Goal: Task Accomplishment & Management: Complete application form

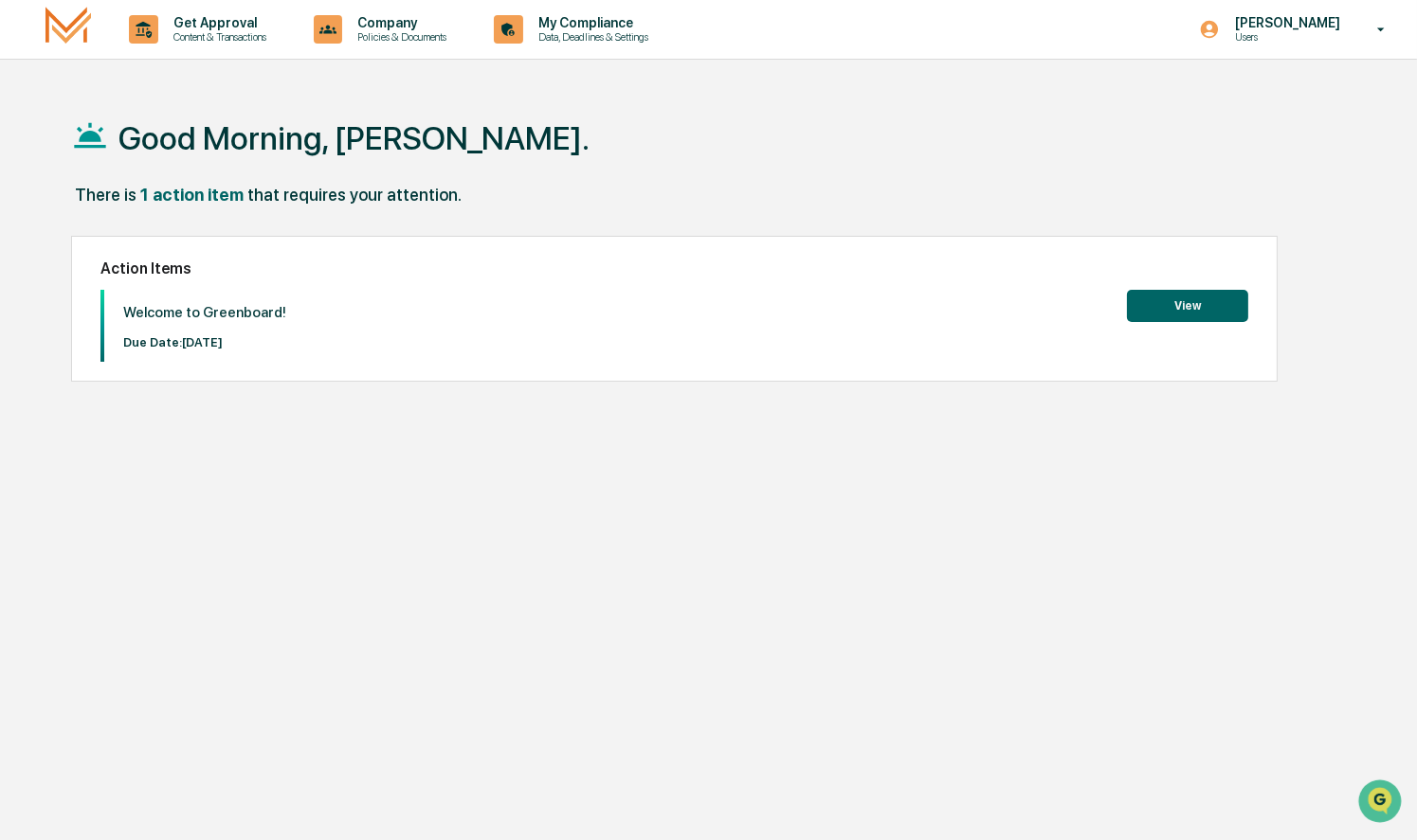
click at [1190, 300] on button "View" at bounding box center [1188, 305] width 121 height 32
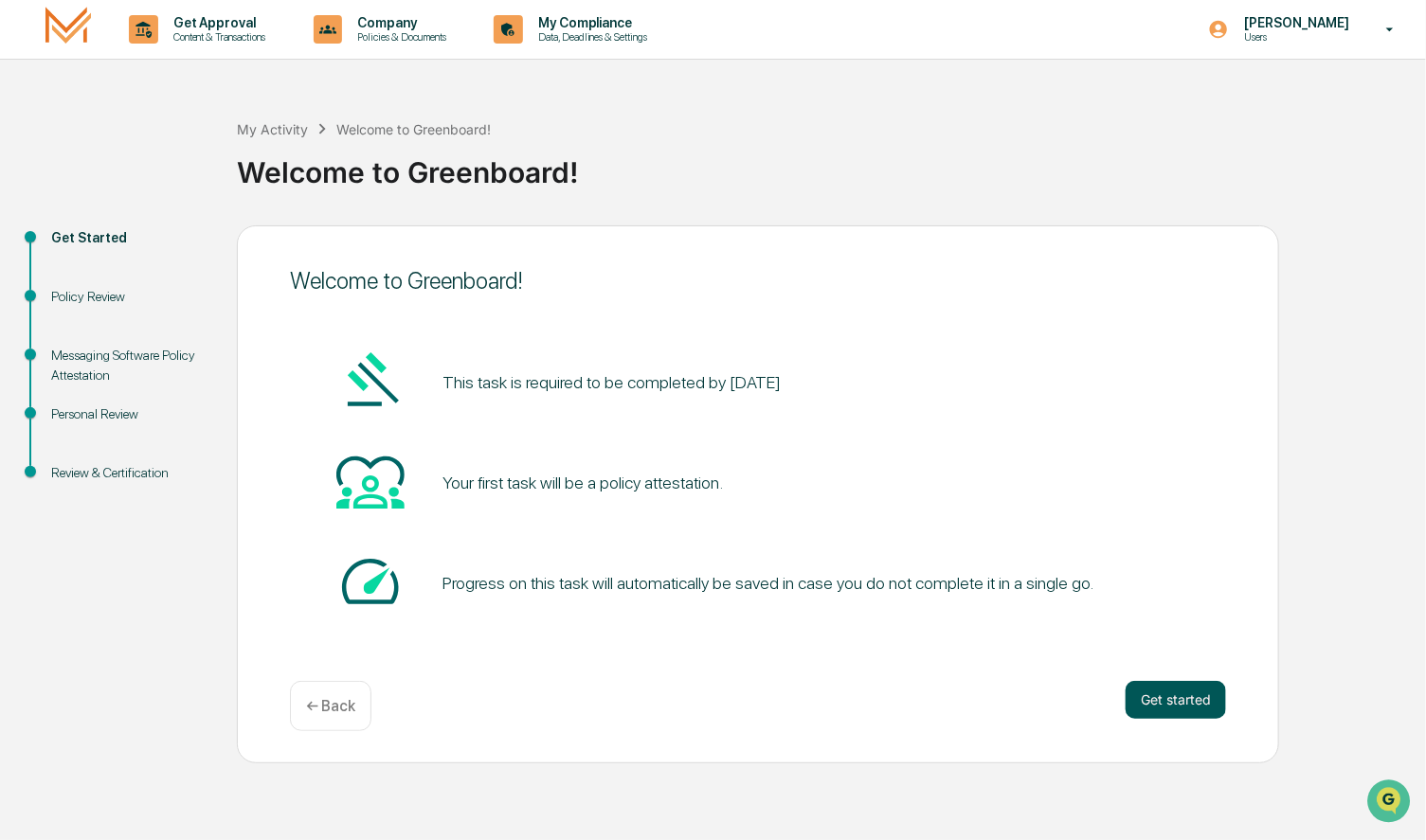
click at [1189, 703] on button "Get started" at bounding box center [1176, 700] width 101 height 38
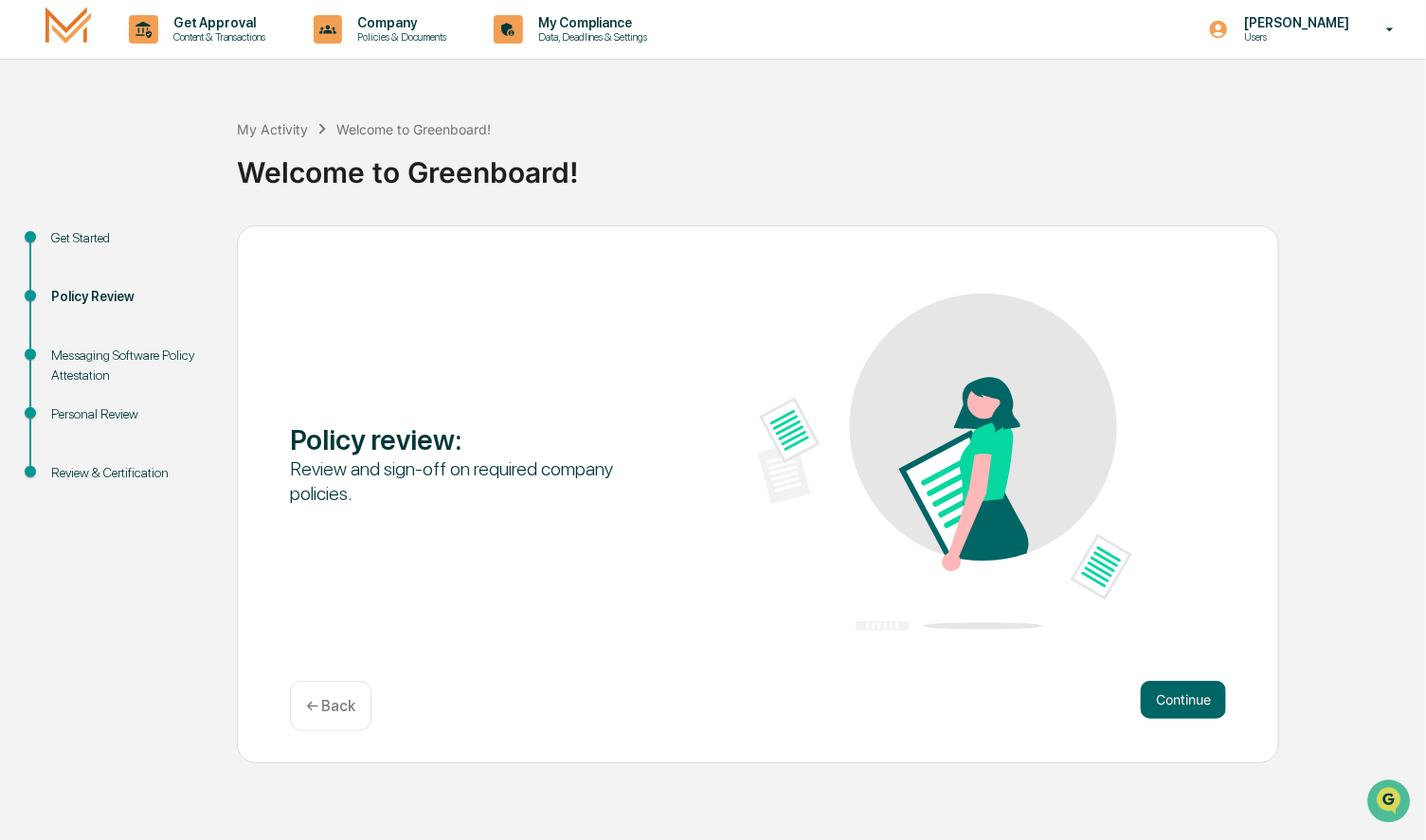
click at [1189, 703] on button "Continue" at bounding box center [1183, 700] width 85 height 38
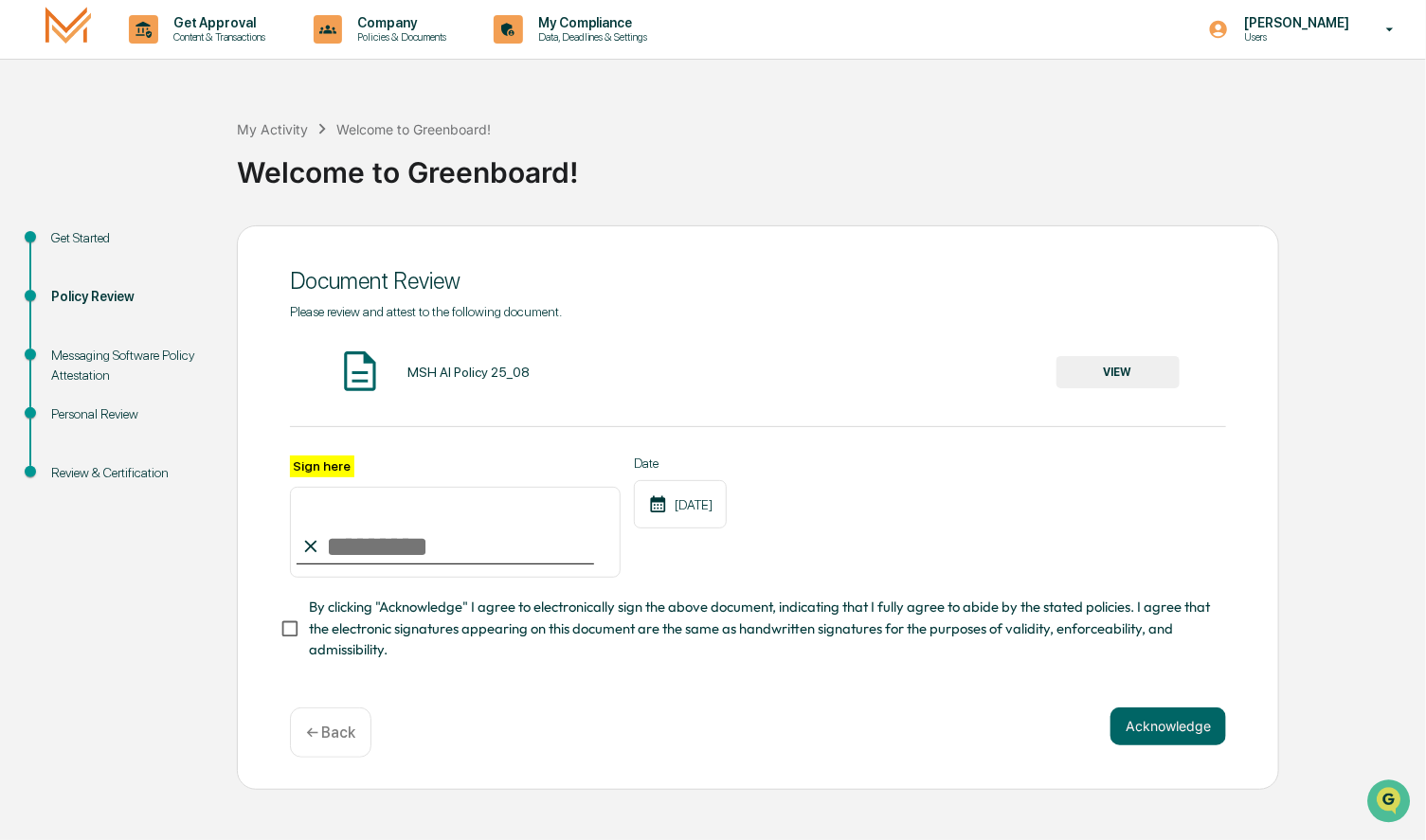
click at [1113, 377] on button "VIEW" at bounding box center [1118, 372] width 123 height 32
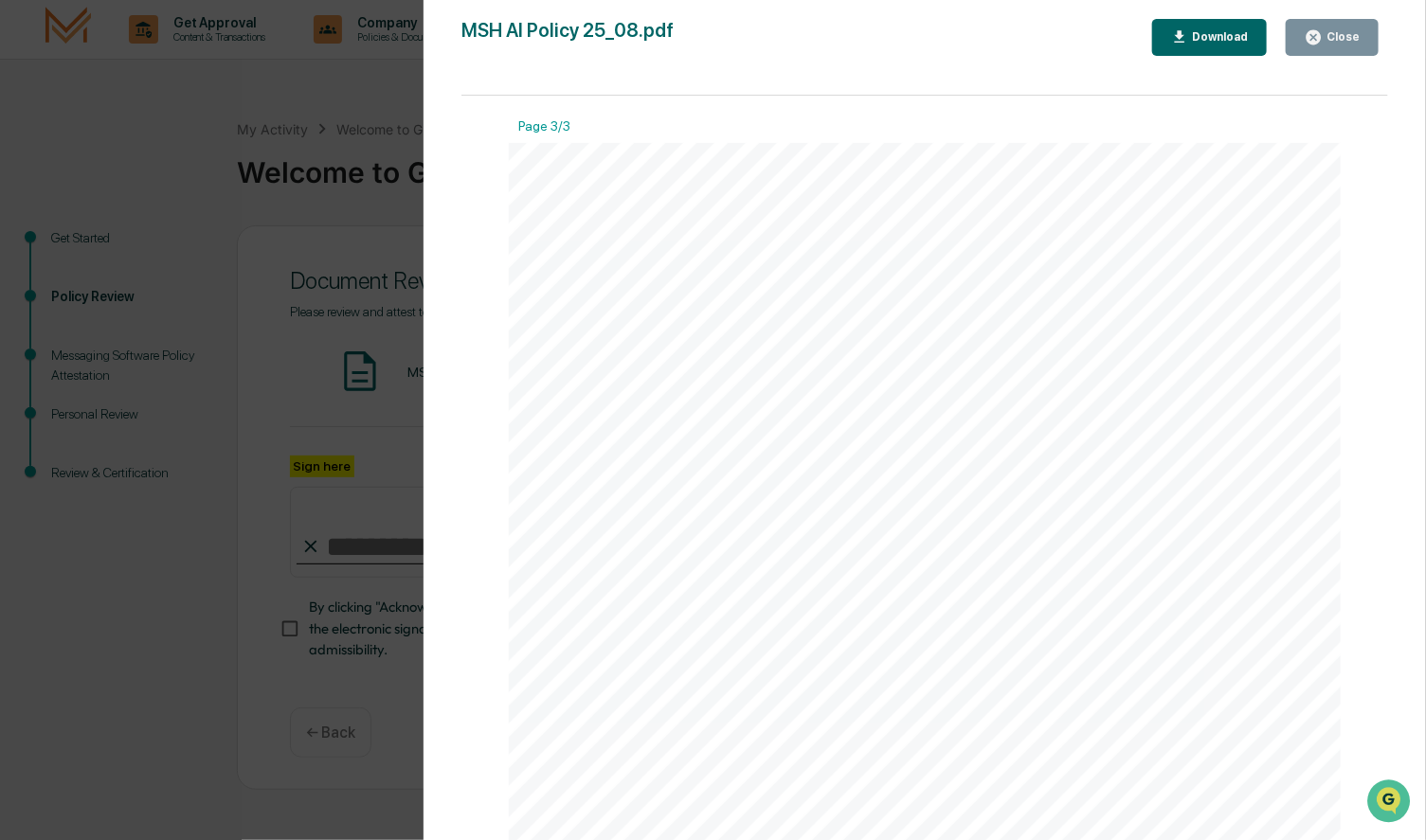
scroll to position [2654, 0]
click at [1330, 33] on div "Close" at bounding box center [1342, 37] width 37 height 14
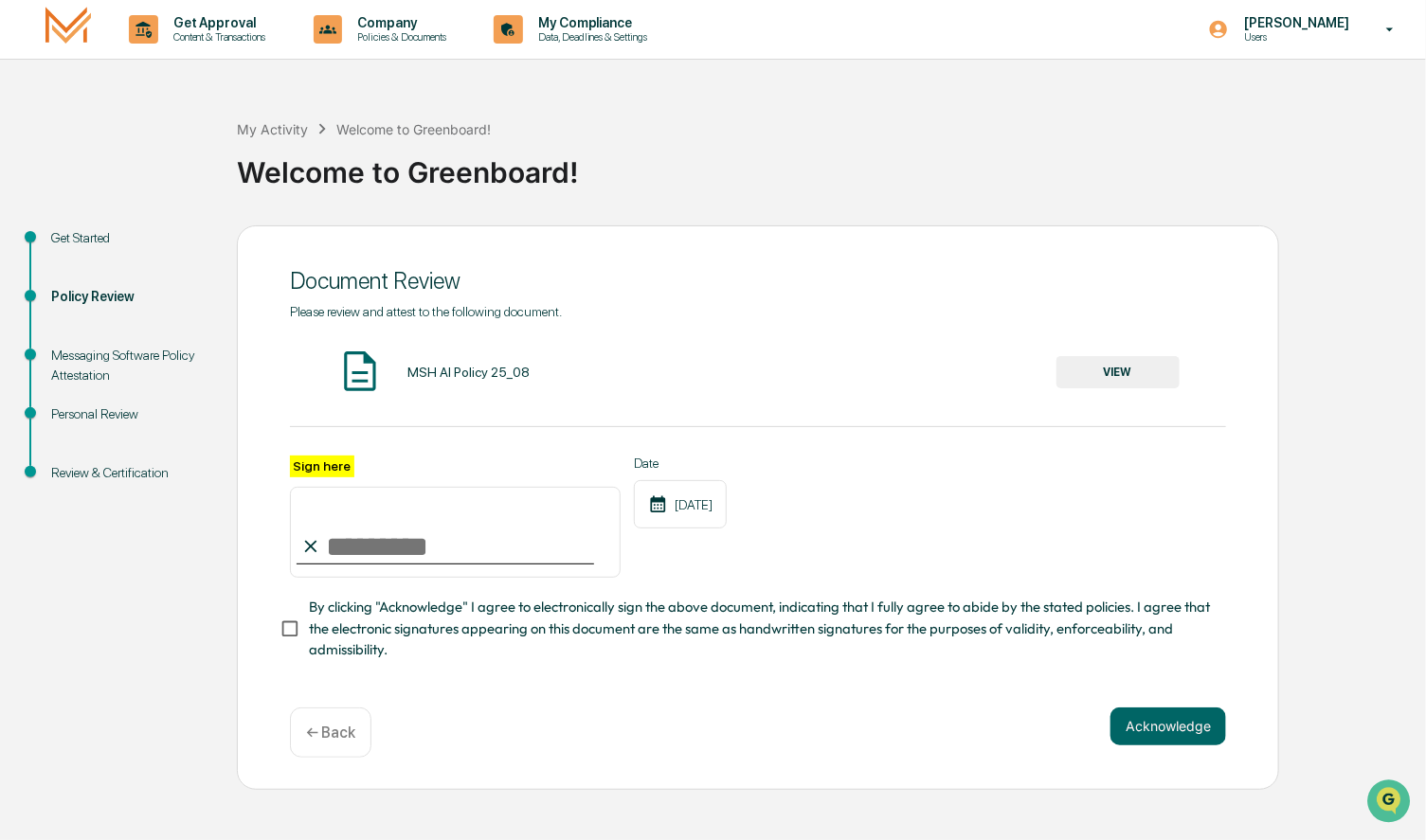
click at [362, 559] on input "Sign here" at bounding box center [455, 532] width 331 height 91
type input "*"
type input "**********"
click at [793, 545] on div "**********" at bounding box center [758, 517] width 936 height 123
click at [1157, 735] on button "Acknowledge" at bounding box center [1168, 726] width 116 height 38
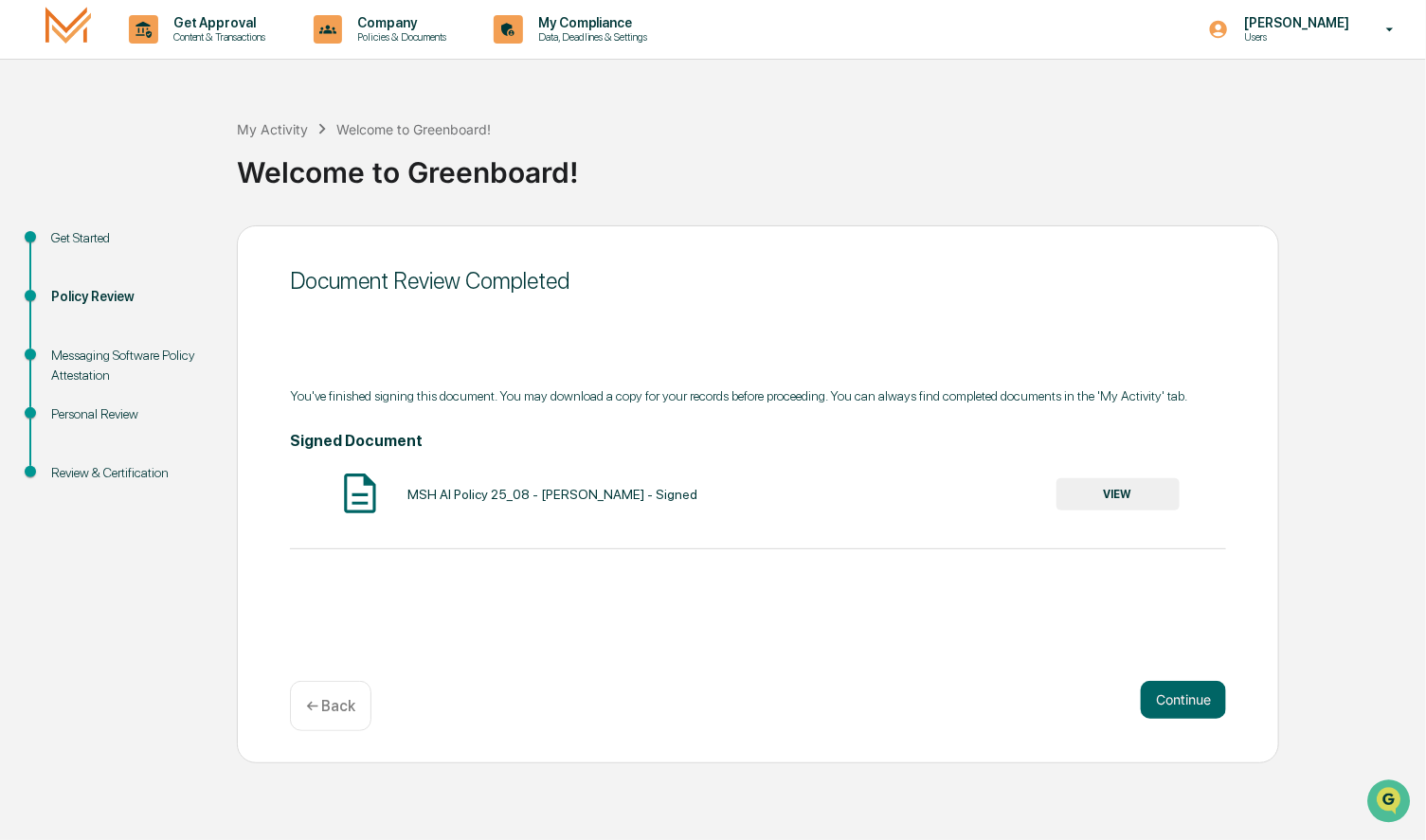
click at [1134, 498] on button "VIEW" at bounding box center [1118, 494] width 123 height 32
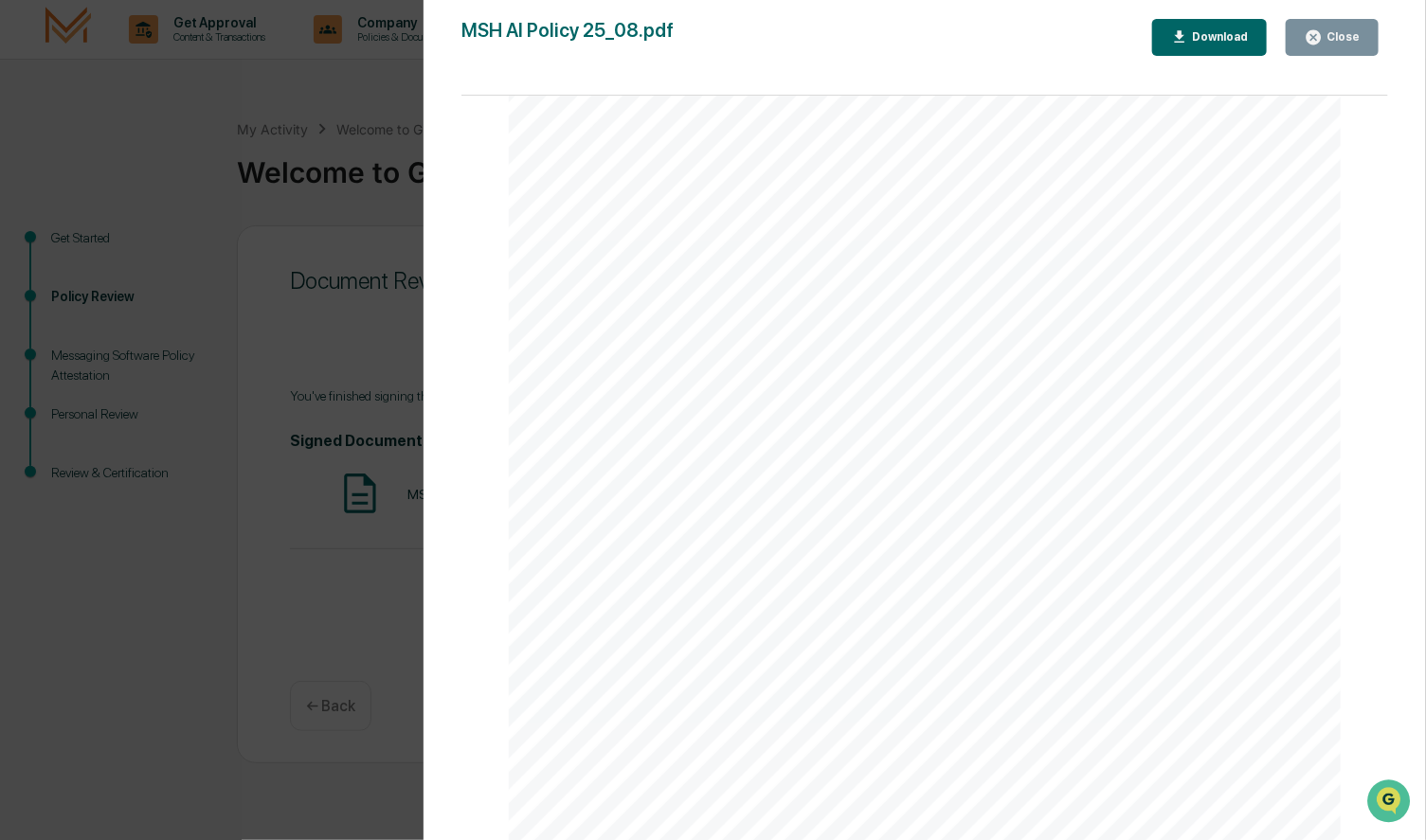
scroll to position [3505, 0]
click at [1348, 30] on div "Close" at bounding box center [1342, 37] width 37 height 14
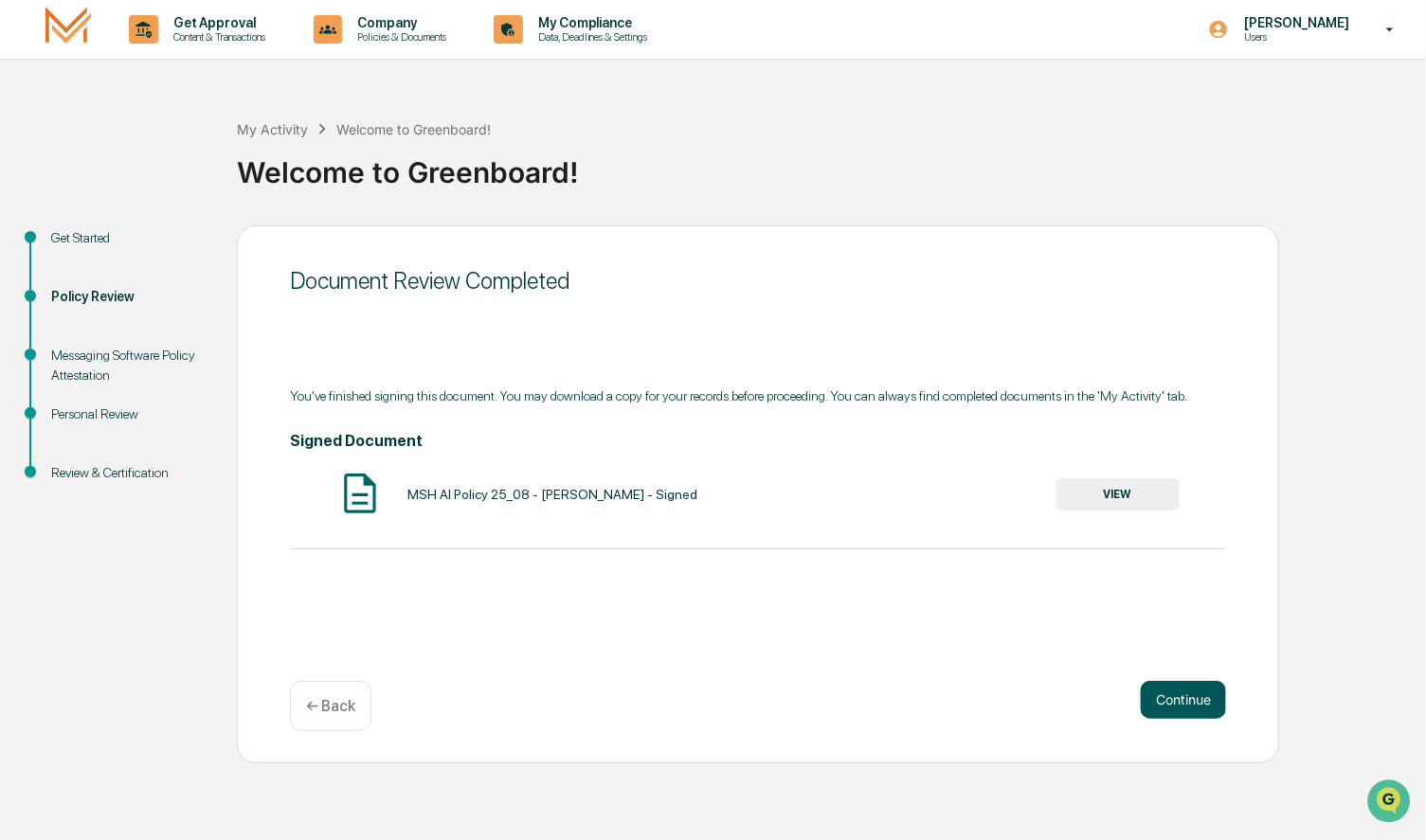
click at [1184, 702] on button "Continue" at bounding box center [1183, 700] width 85 height 38
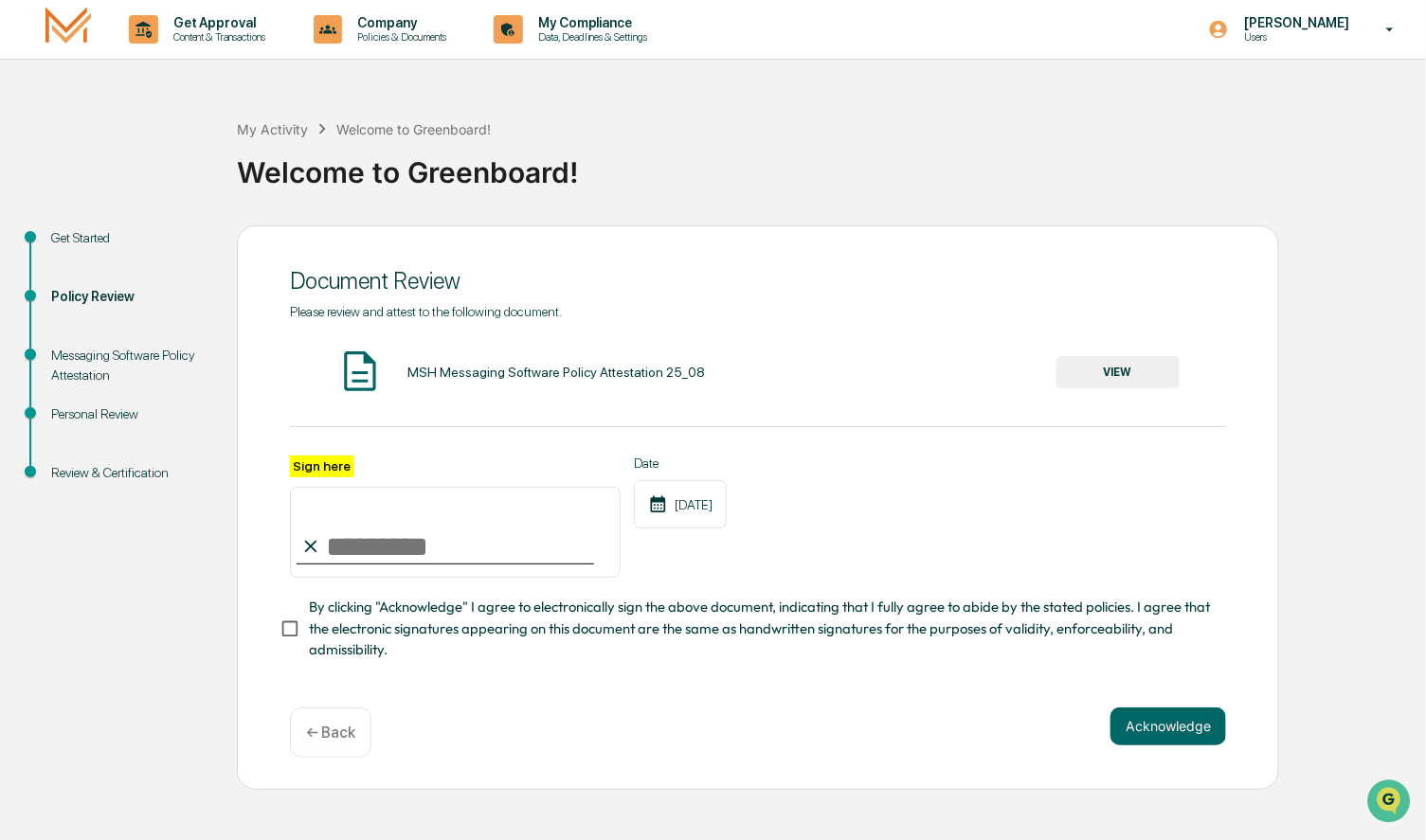
click at [1120, 373] on button "VIEW" at bounding box center [1118, 372] width 123 height 32
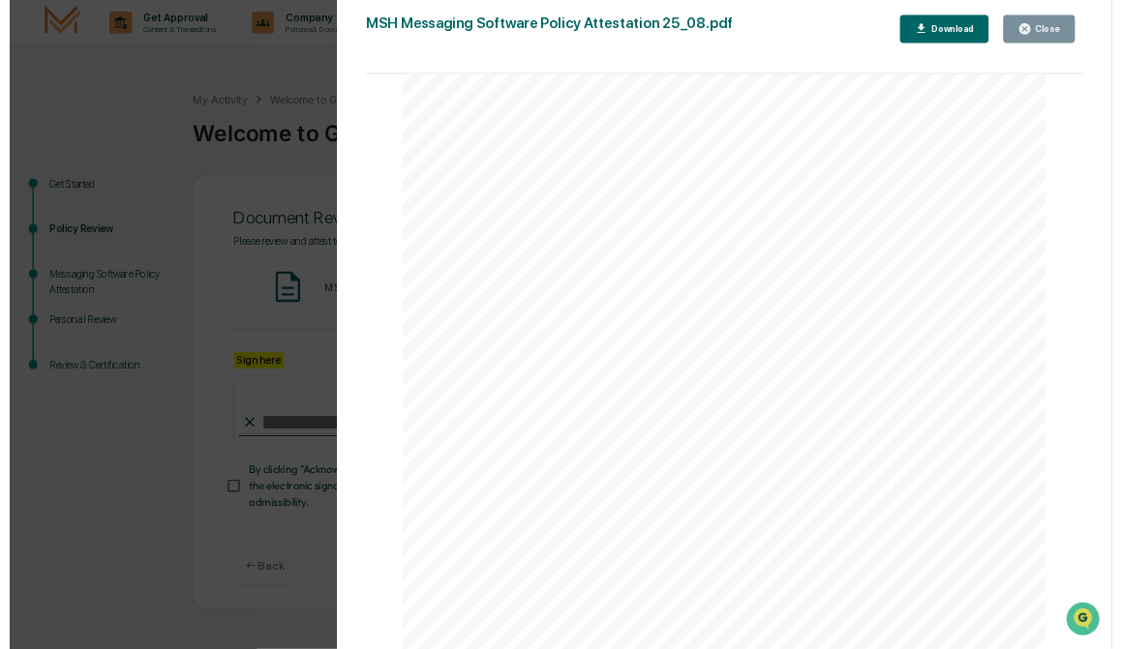
scroll to position [2420, 0]
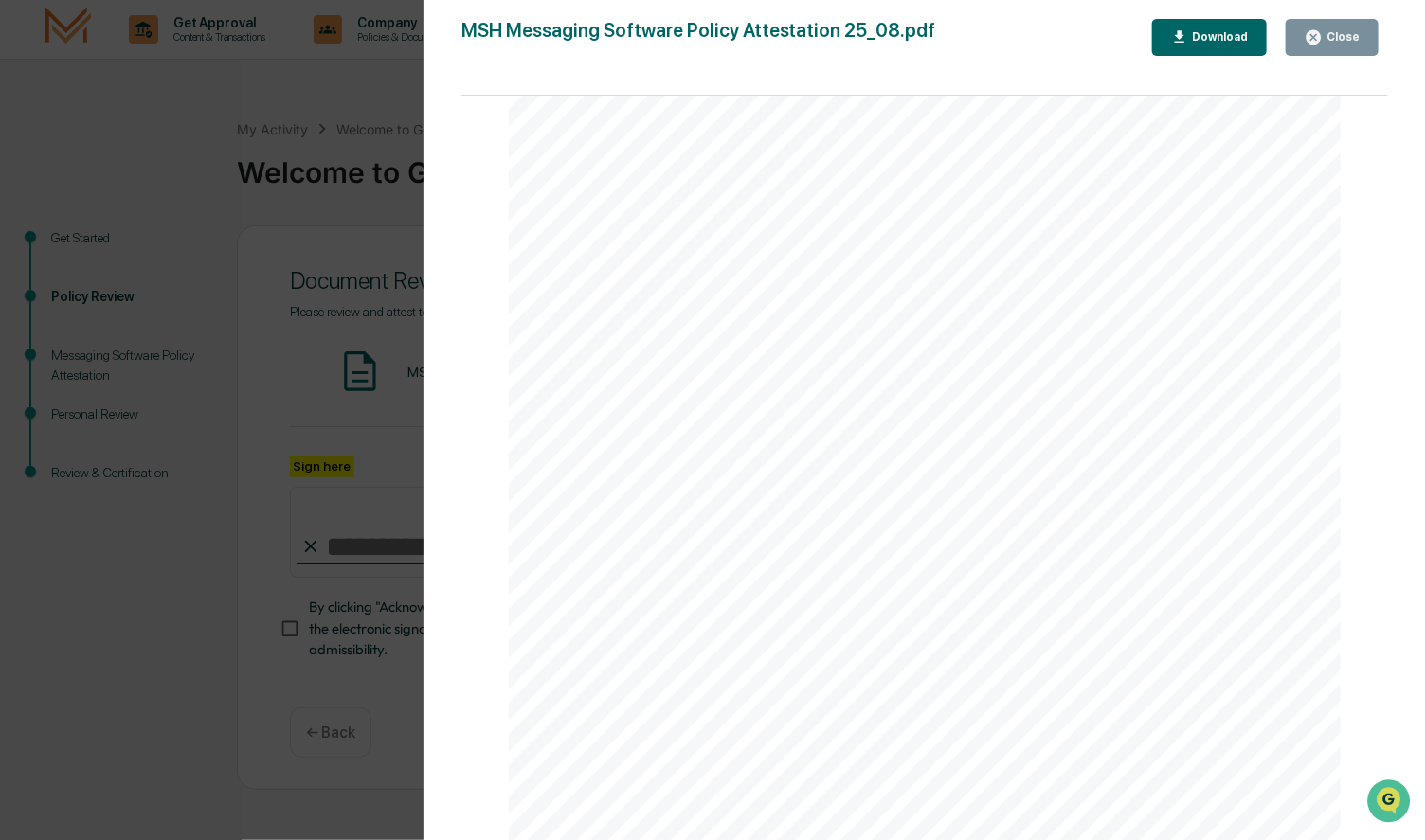
click at [1346, 45] on div "Close" at bounding box center [1333, 37] width 55 height 18
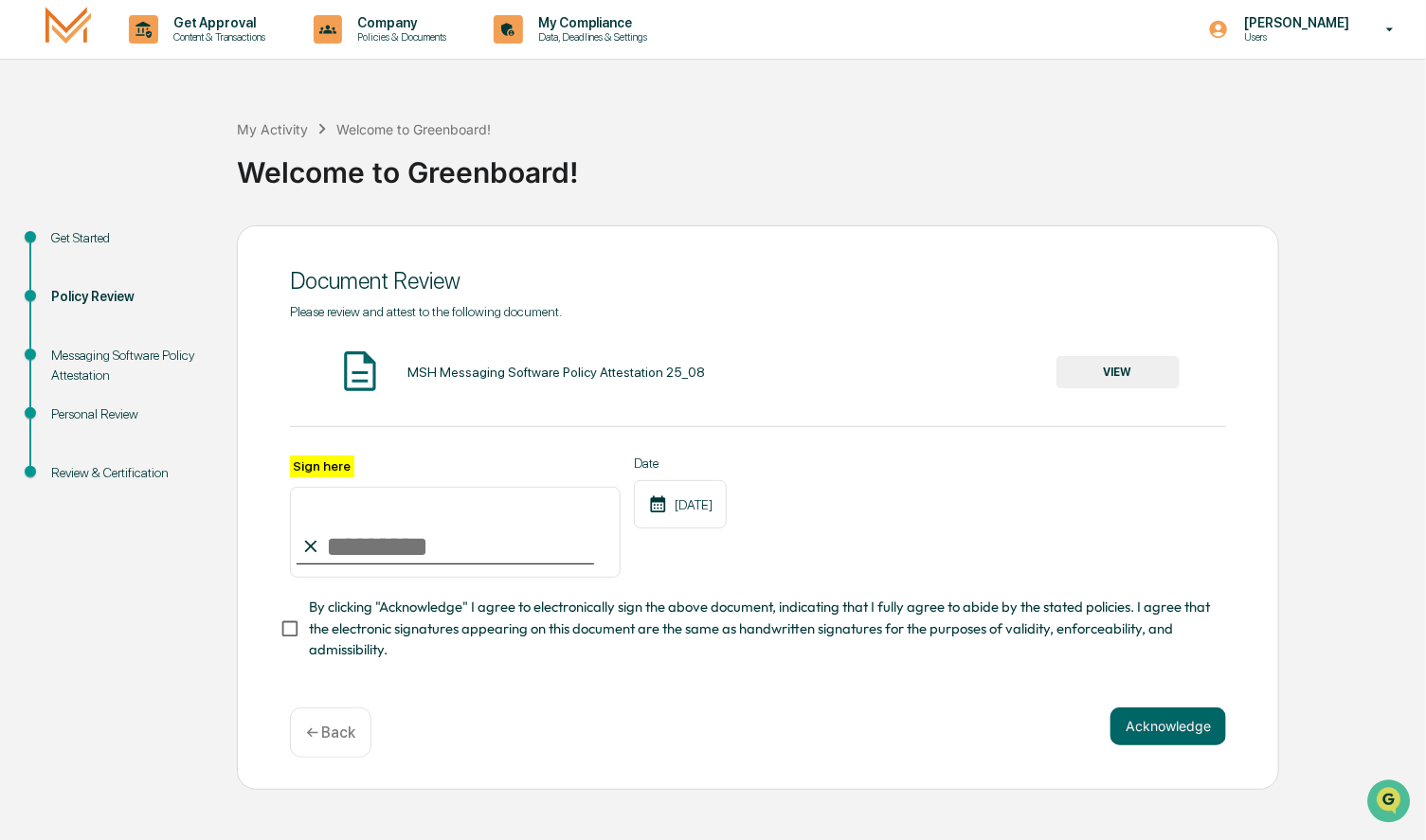
click at [428, 562] on input "Sign here" at bounding box center [455, 532] width 331 height 91
type input "**********"
click at [1172, 737] on button "Acknowledge" at bounding box center [1168, 726] width 116 height 38
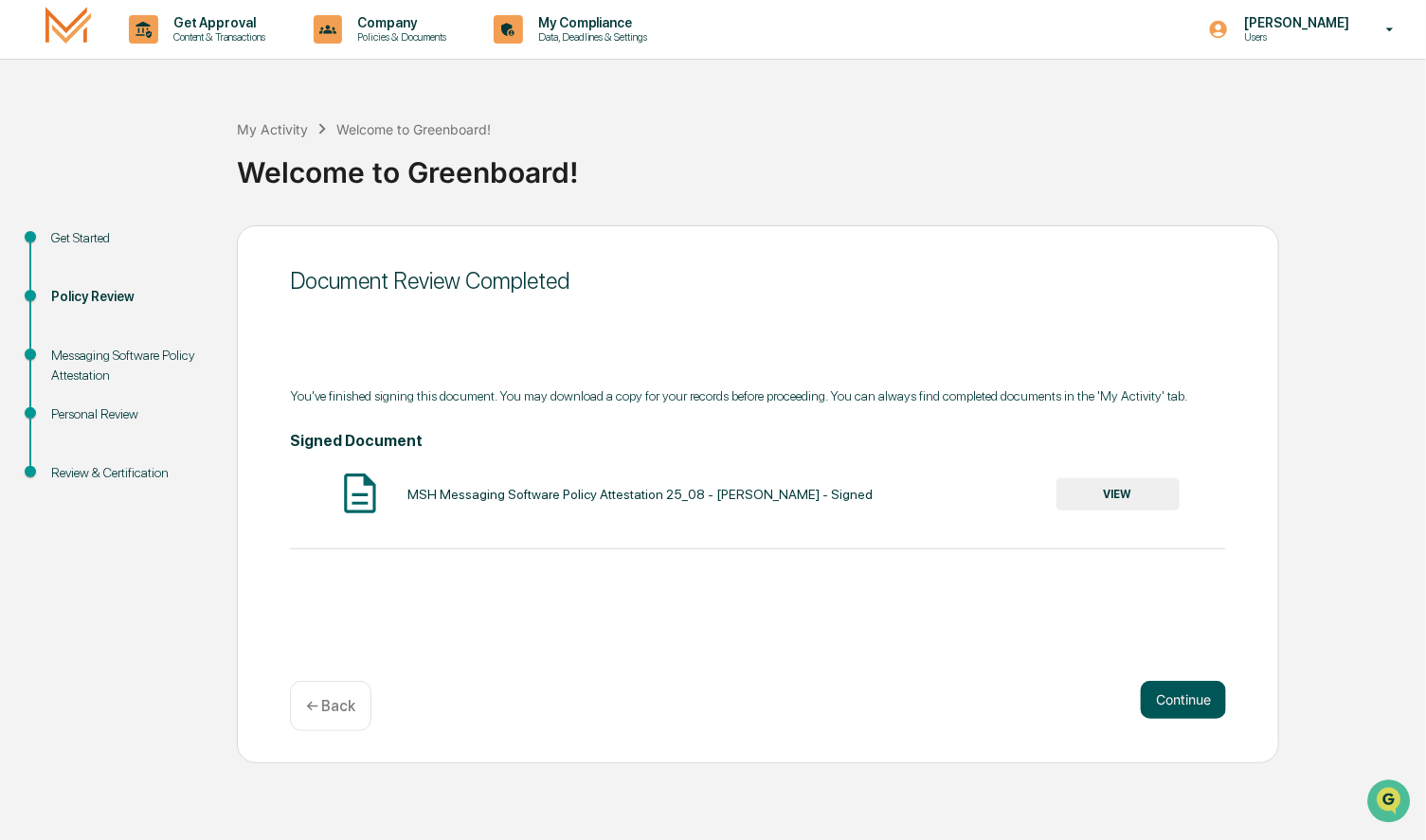
click at [1175, 699] on button "Continue" at bounding box center [1183, 700] width 85 height 38
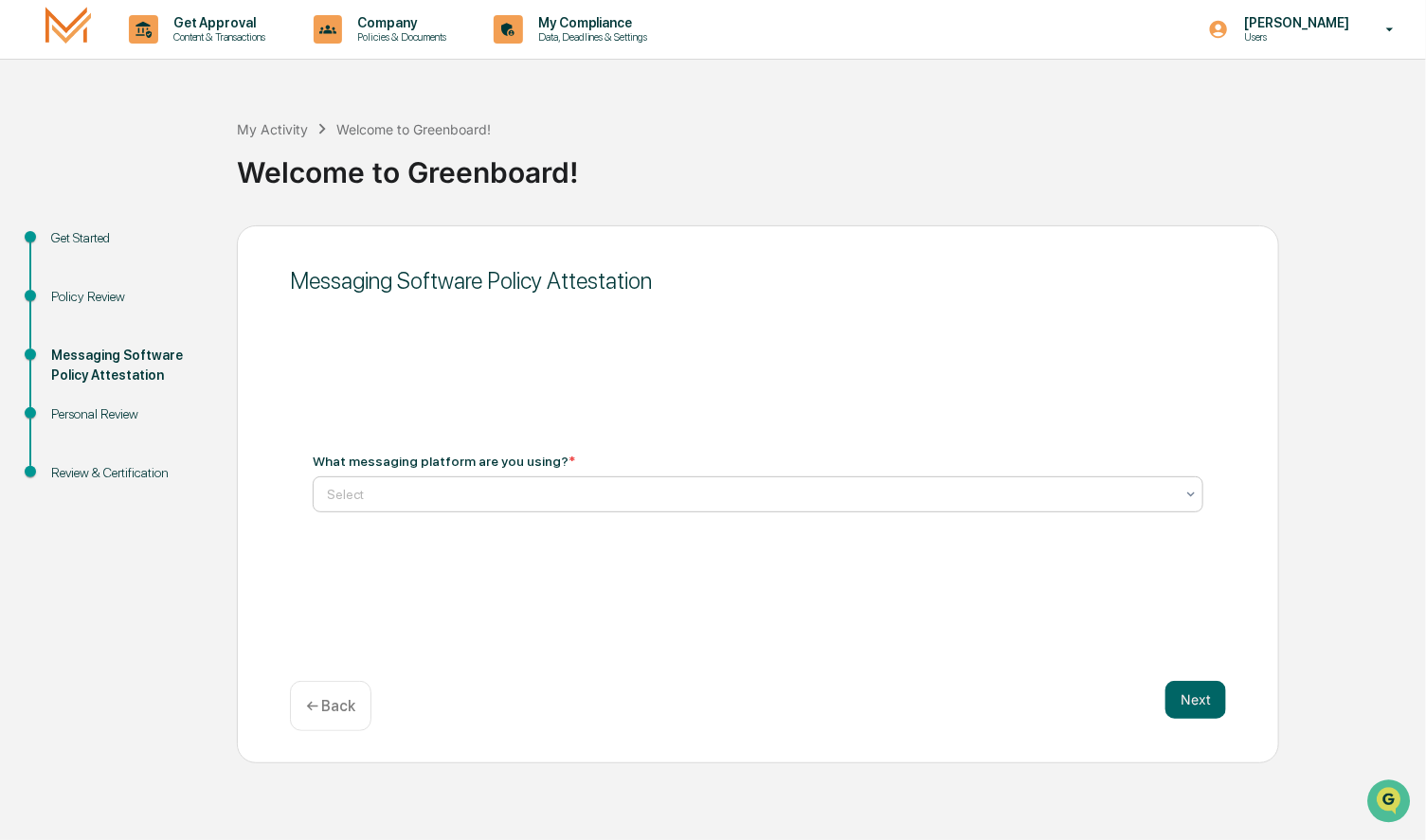
click at [426, 489] on div at bounding box center [750, 493] width 847 height 19
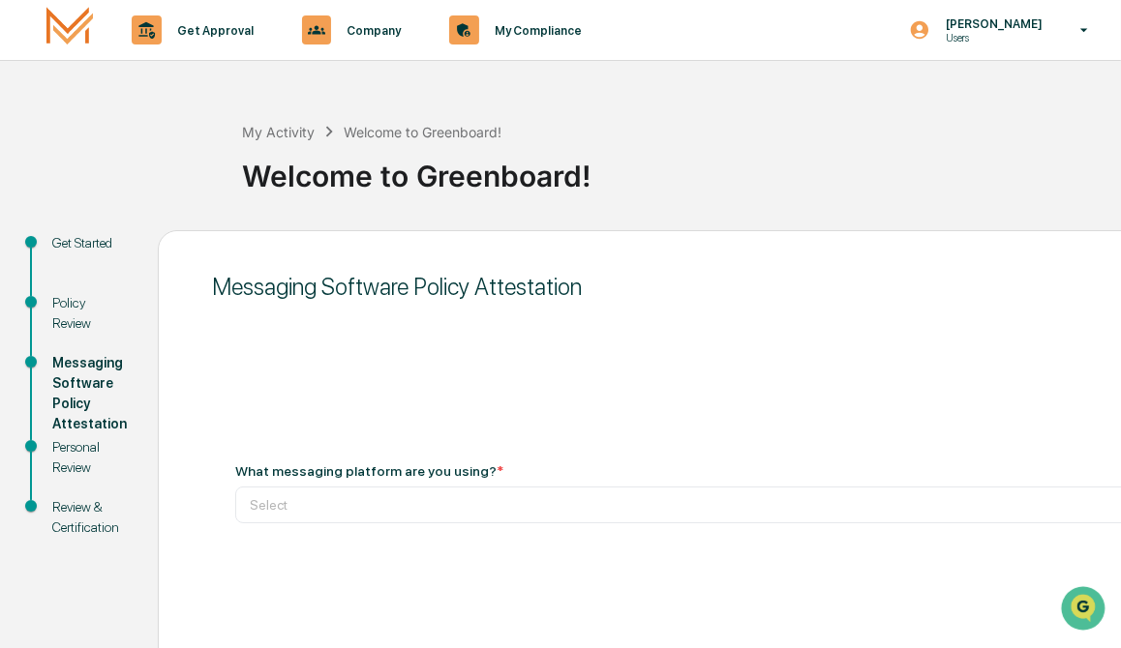
click at [1032, 207] on div "My Activity Welcome to Greenboard! Welcome to Greenboard!" at bounding box center [676, 161] width 869 height 138
click at [502, 513] on div at bounding box center [682, 504] width 865 height 19
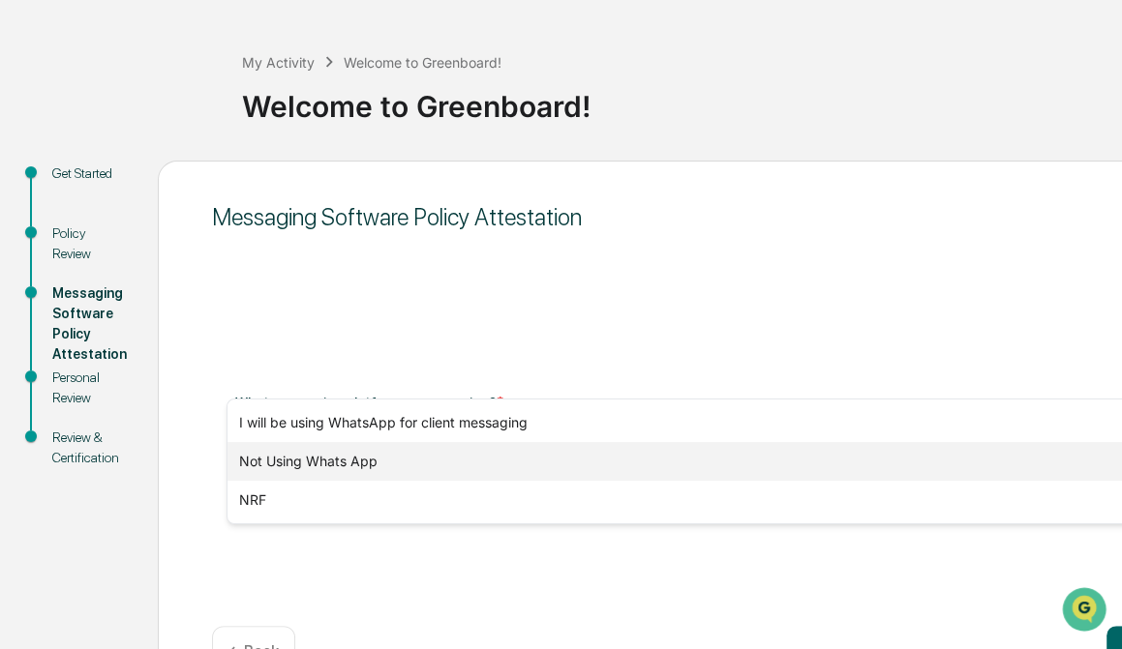
scroll to position [130, 0]
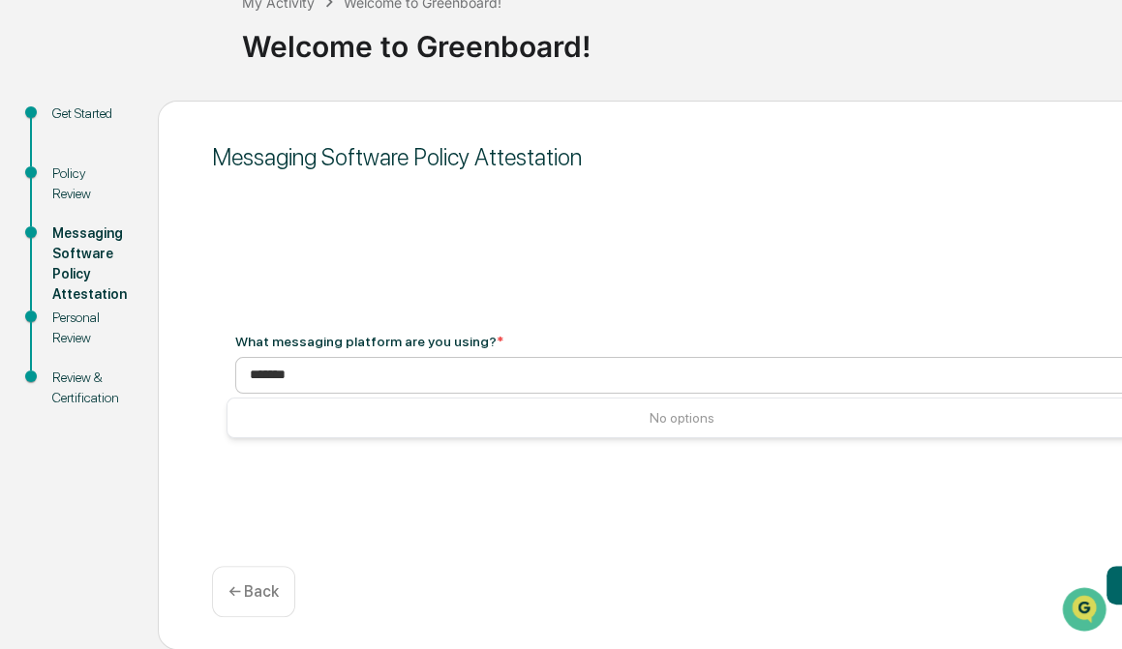
type input "*******"
click at [506, 288] on div "Messaging Software Policy Attestation What messaging platform are you using? * …" at bounding box center [690, 376] width 1065 height 550
click at [465, 384] on div at bounding box center [682, 375] width 865 height 19
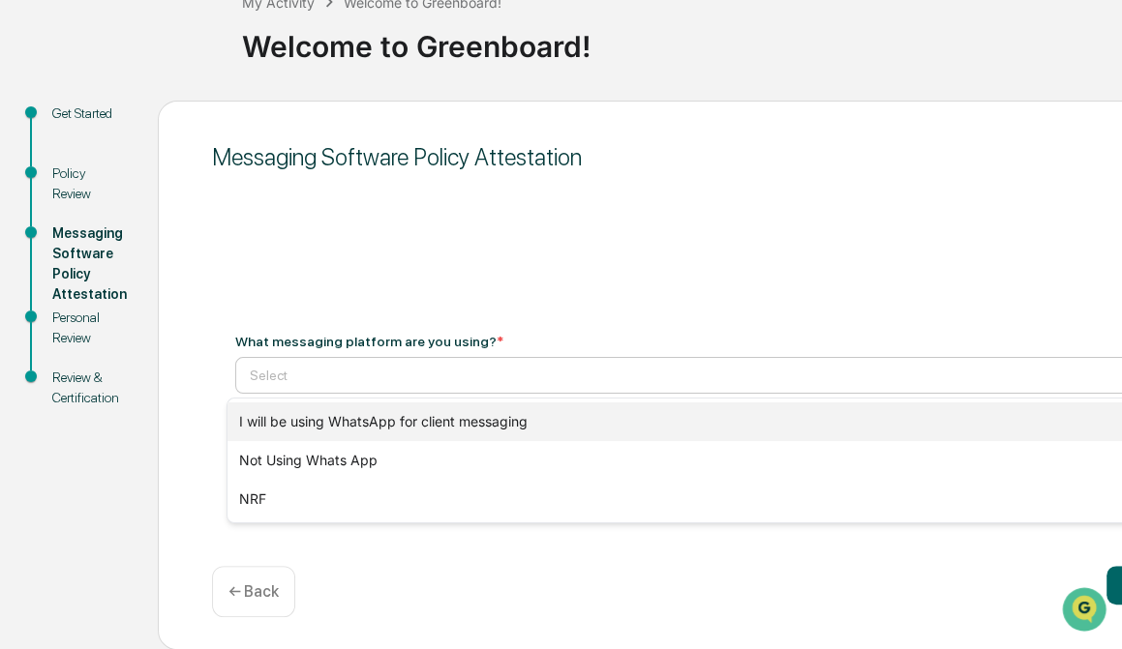
click at [444, 423] on div "I will be using WhatsApp for client messaging" at bounding box center [681, 422] width 909 height 39
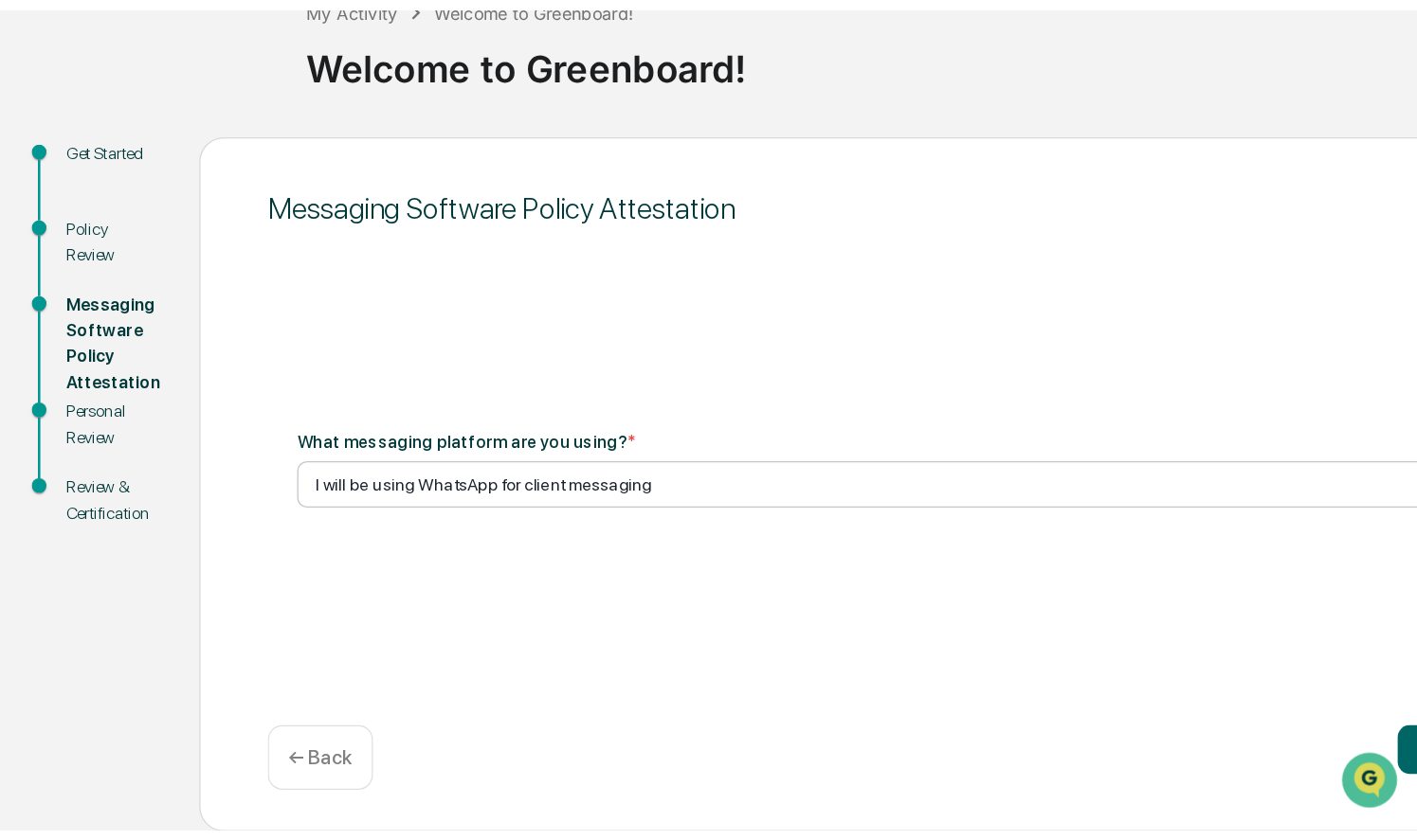
scroll to position [0, 0]
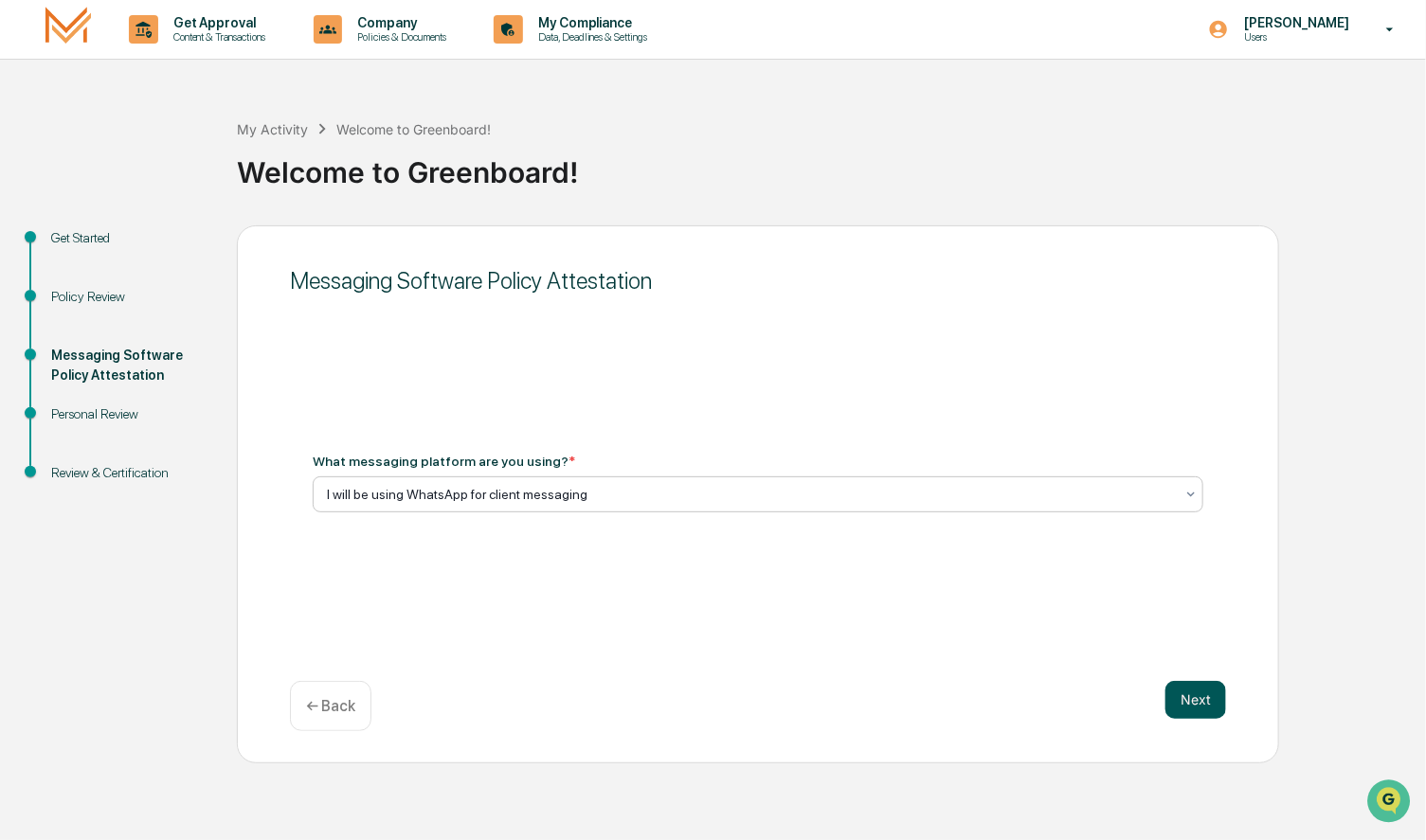
click at [1215, 705] on button "Next" at bounding box center [1196, 700] width 61 height 38
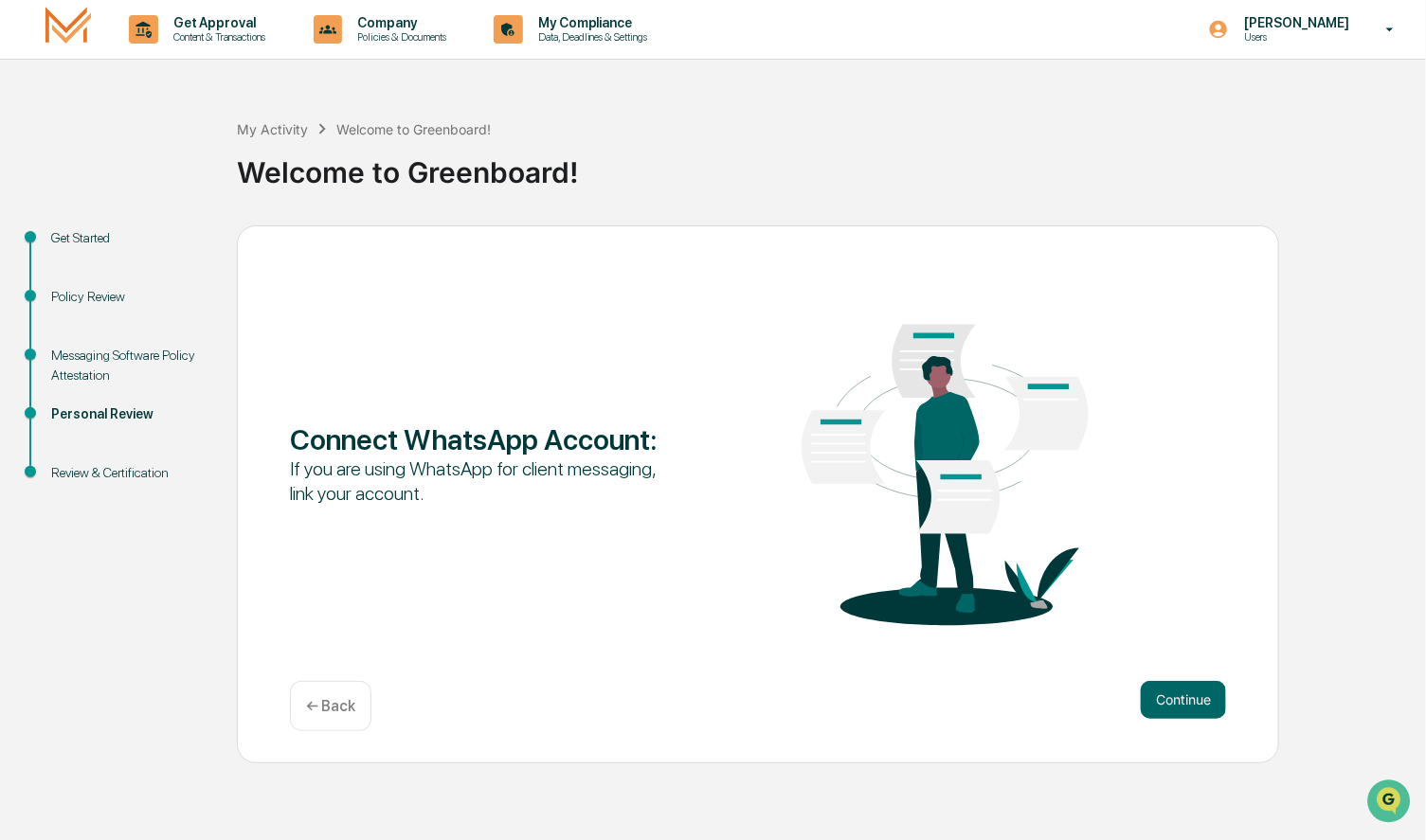
click at [344, 715] on p "← Back" at bounding box center [331, 706] width 49 height 18
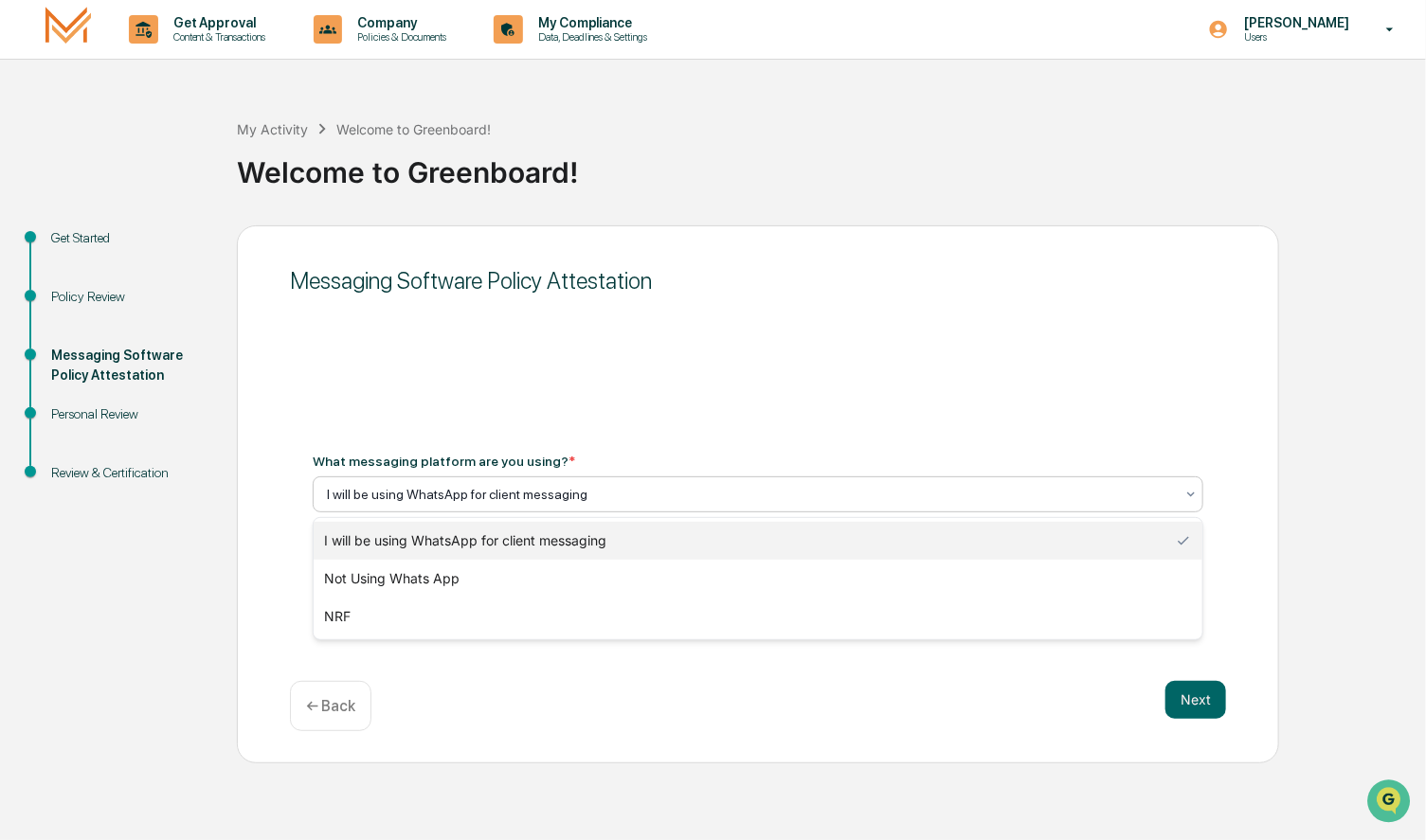
click at [631, 501] on div at bounding box center [750, 493] width 847 height 19
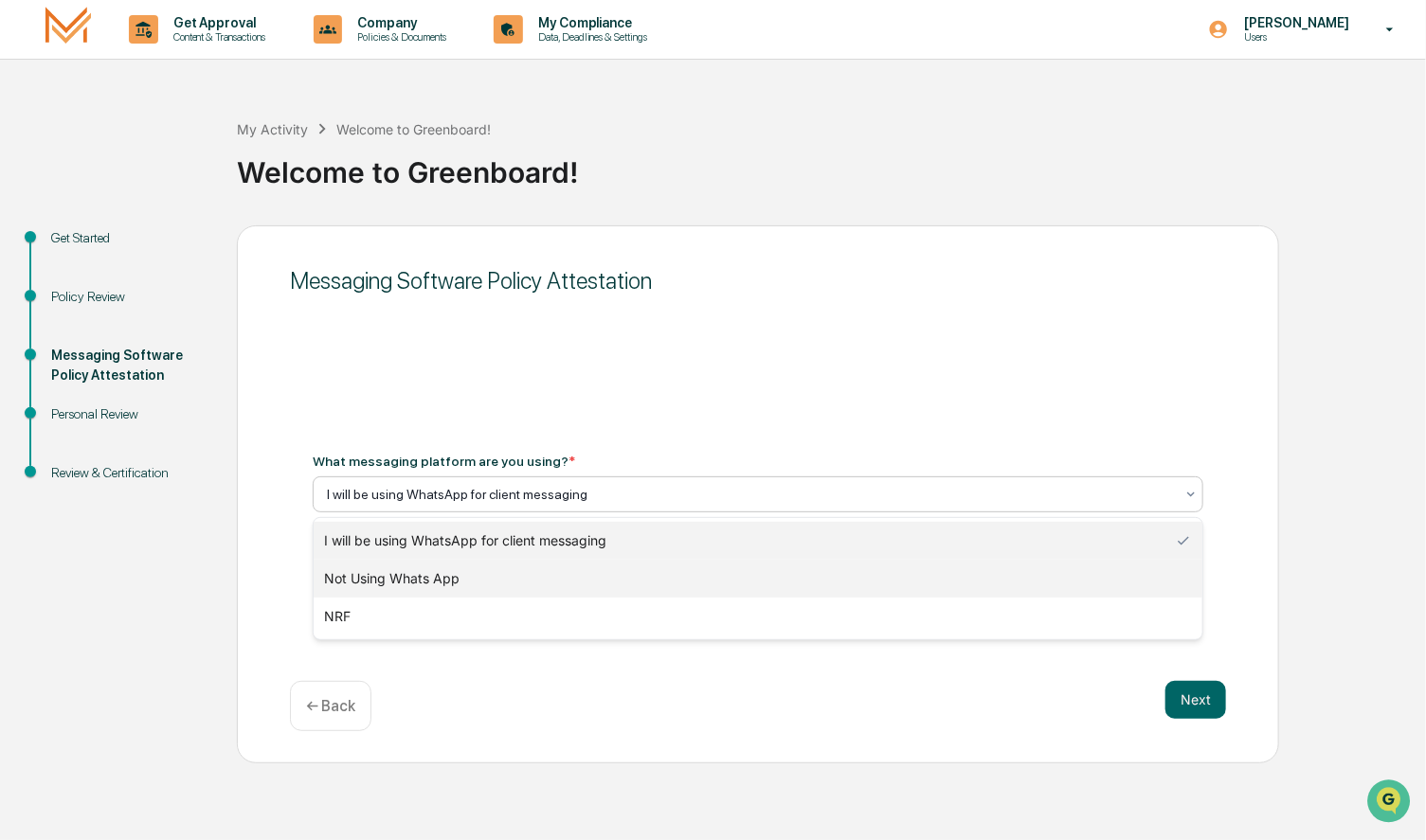
click at [541, 583] on div "Not Using Whats App" at bounding box center [758, 579] width 890 height 38
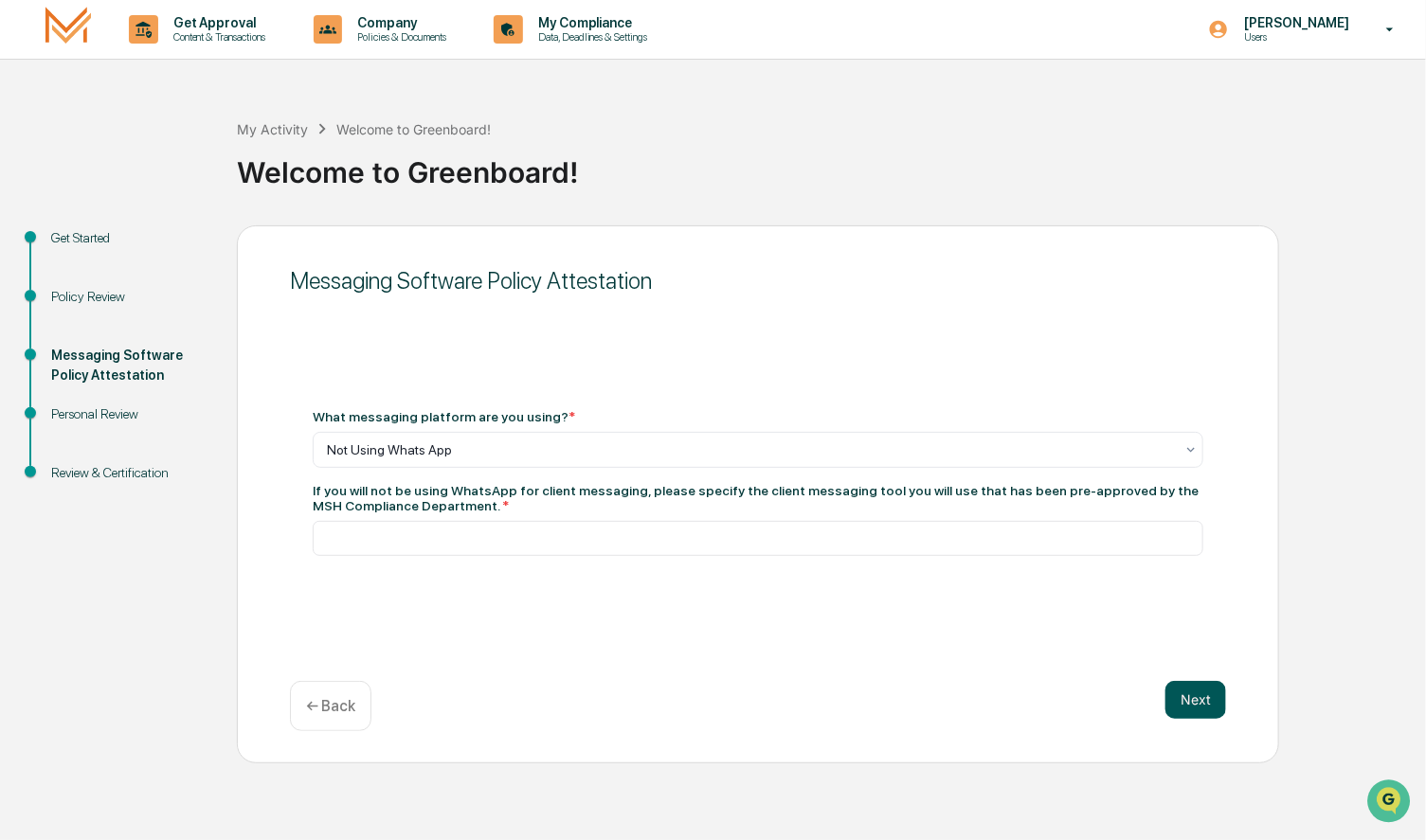
click at [1194, 705] on button "Next" at bounding box center [1196, 700] width 61 height 38
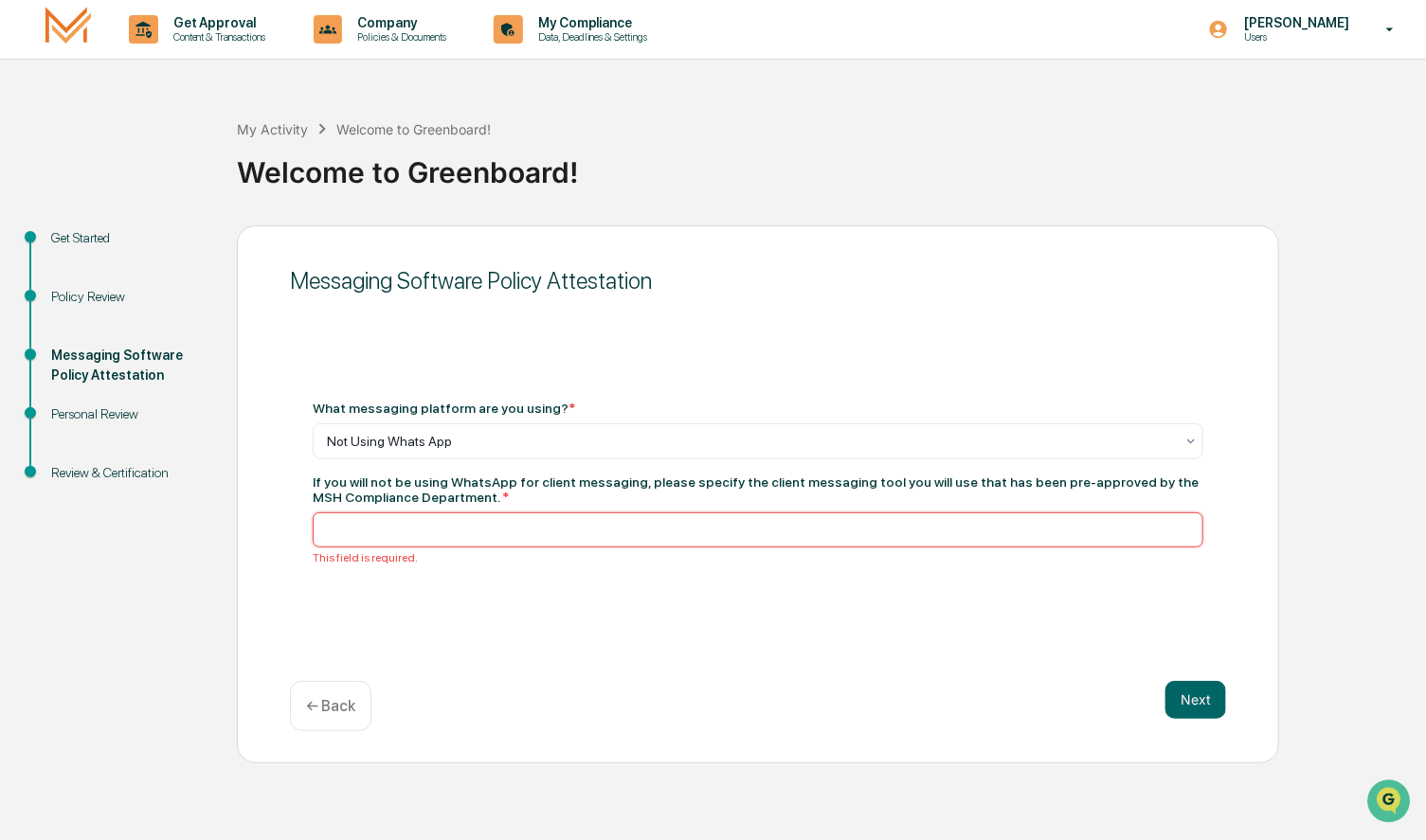
click at [366, 535] on input at bounding box center [758, 531] width 891 height 35
type input "*********"
click at [1206, 703] on button "Next" at bounding box center [1196, 700] width 61 height 38
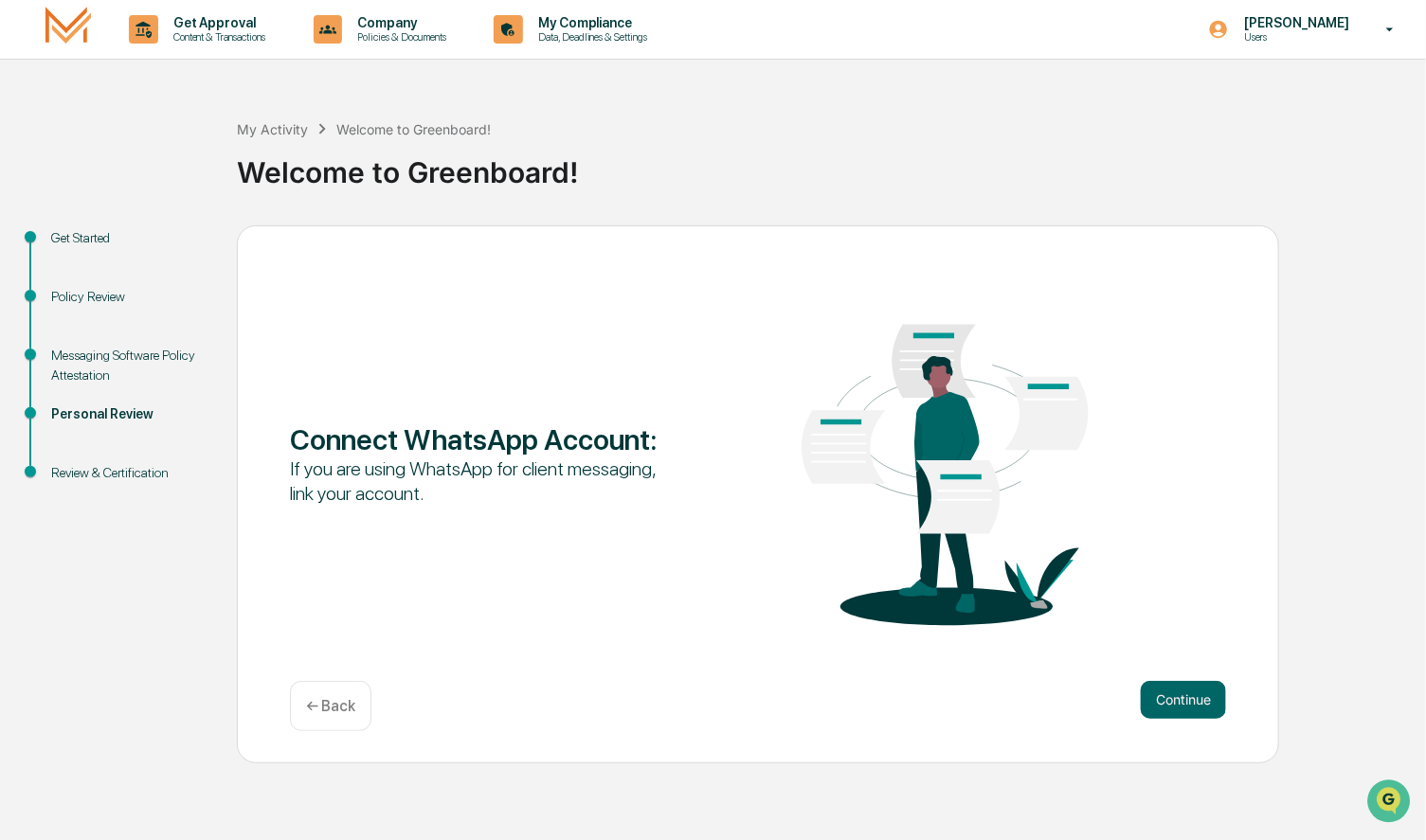
click at [324, 691] on div "← Back" at bounding box center [330, 706] width 81 height 50
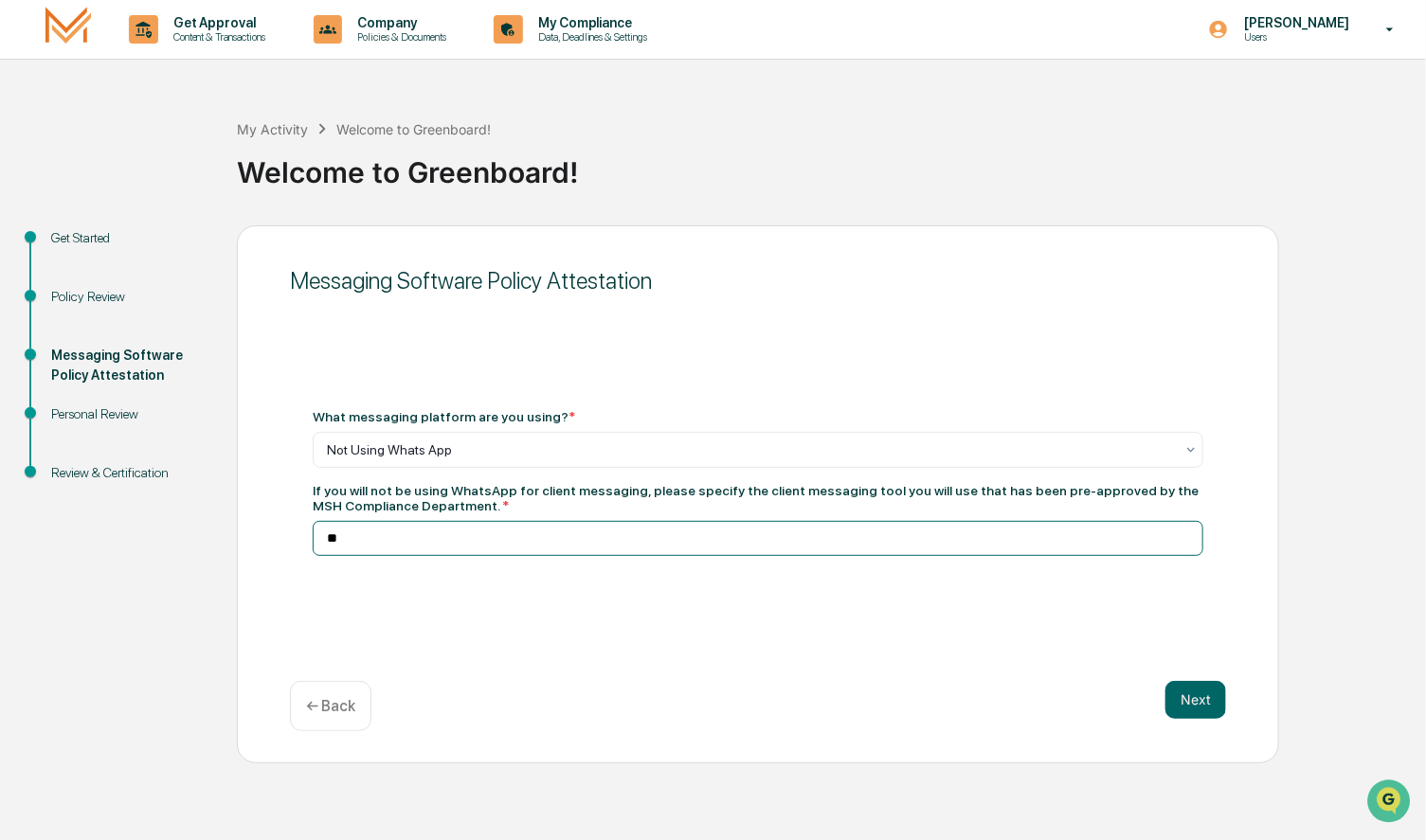
type input "*"
type input "**********"
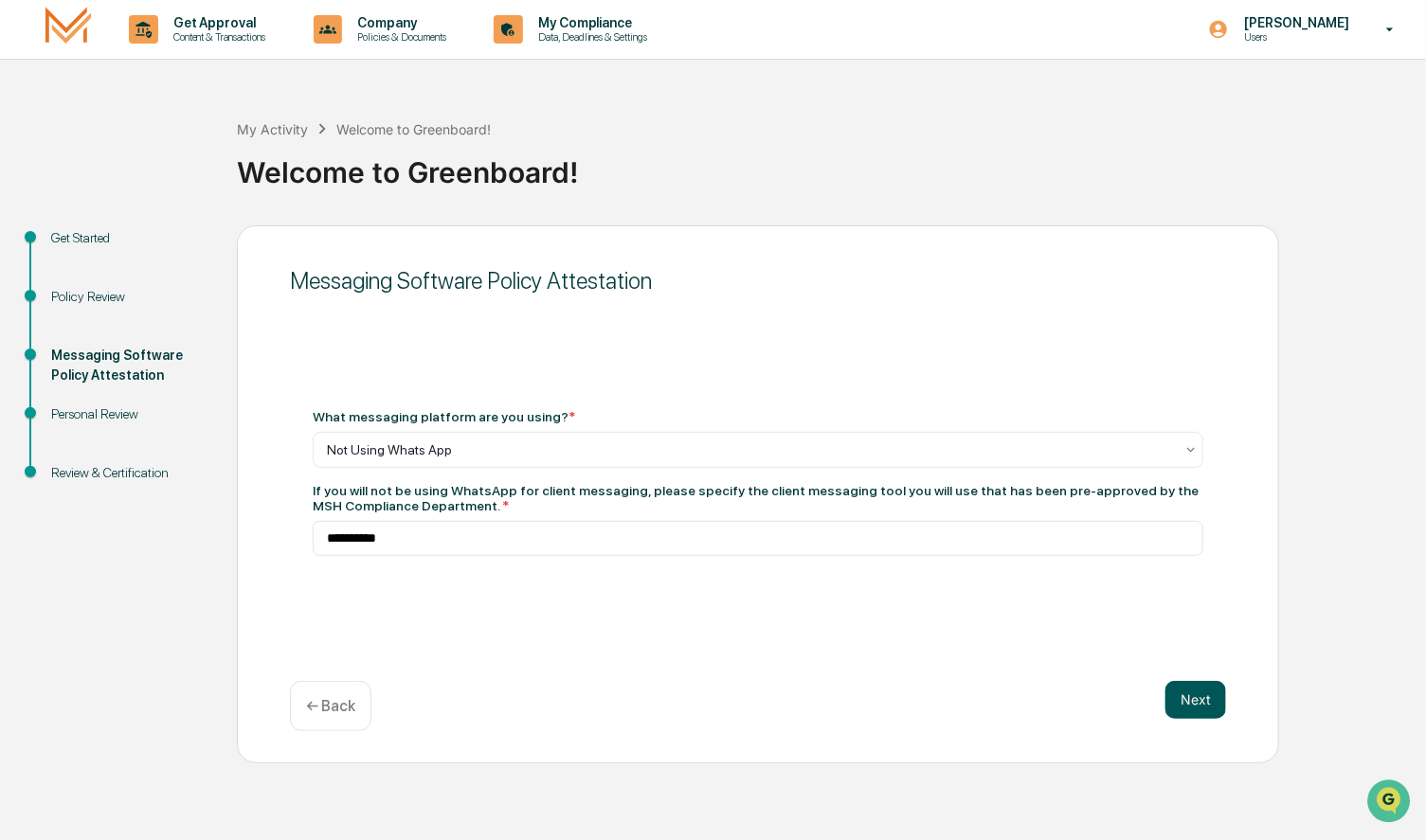
click at [1198, 702] on button "Next" at bounding box center [1196, 700] width 61 height 38
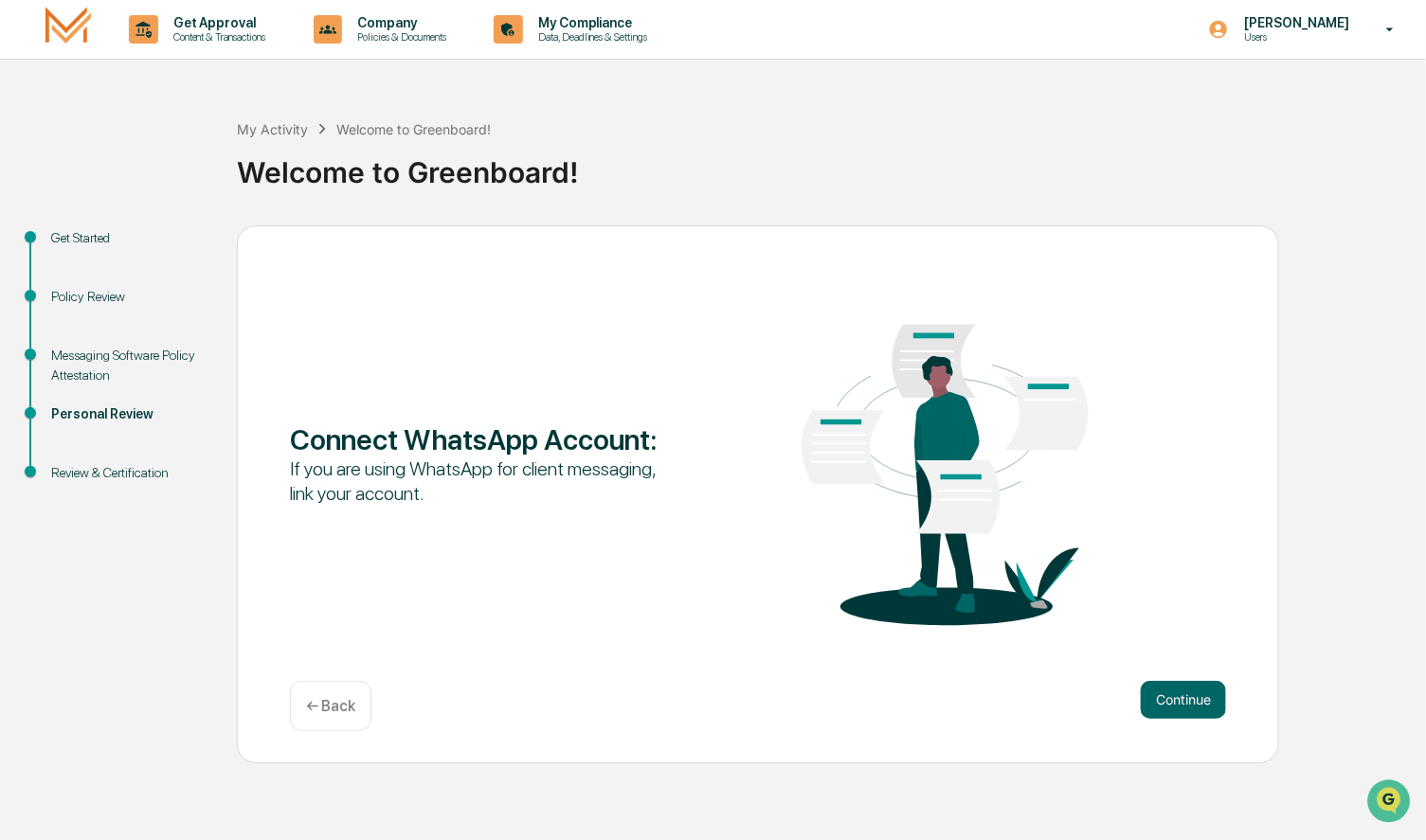
click at [1198, 702] on button "Continue" at bounding box center [1183, 700] width 85 height 38
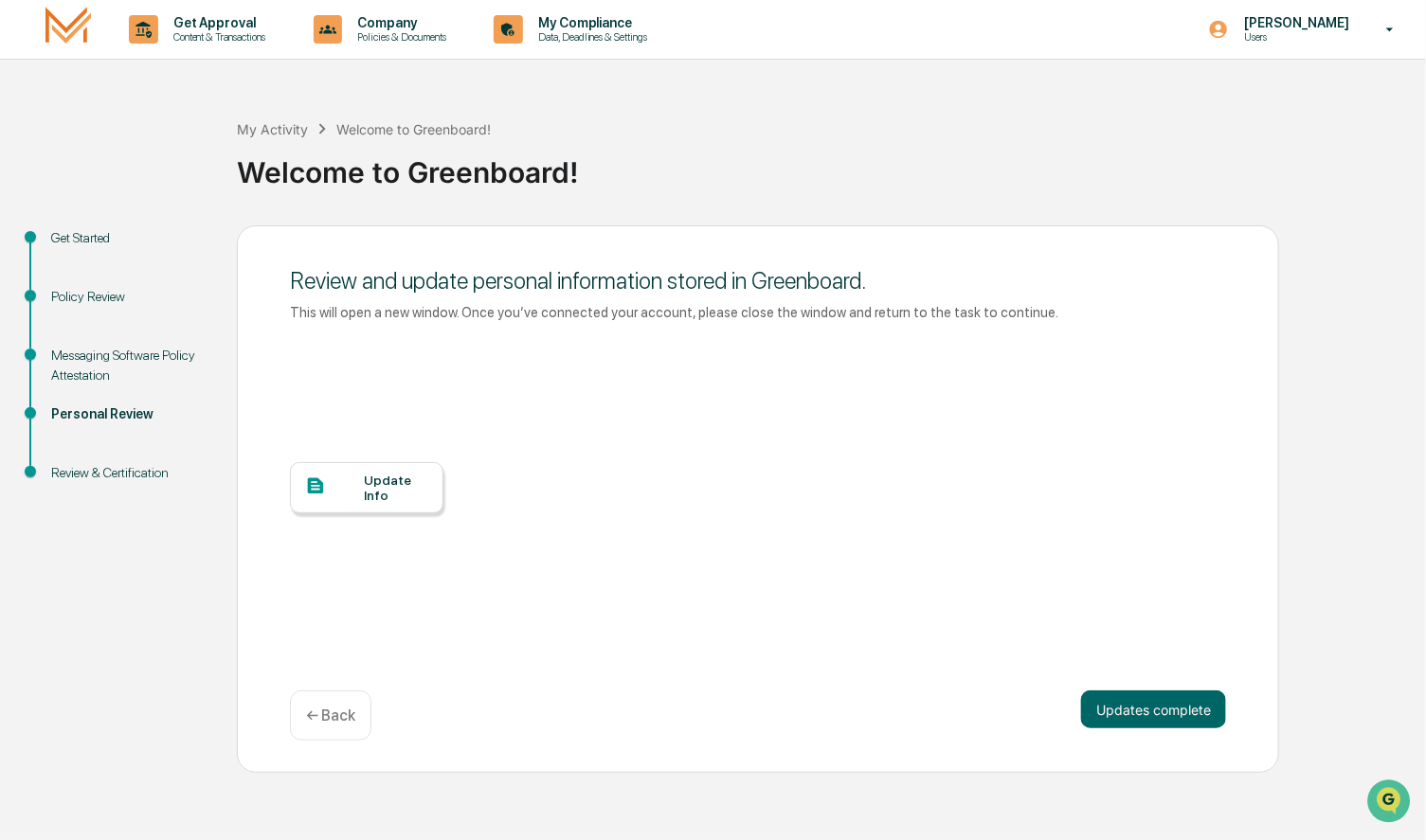
click at [396, 491] on div "Update Info" at bounding box center [397, 488] width 64 height 30
click at [1185, 710] on button "Updates complete" at bounding box center [1154, 709] width 145 height 38
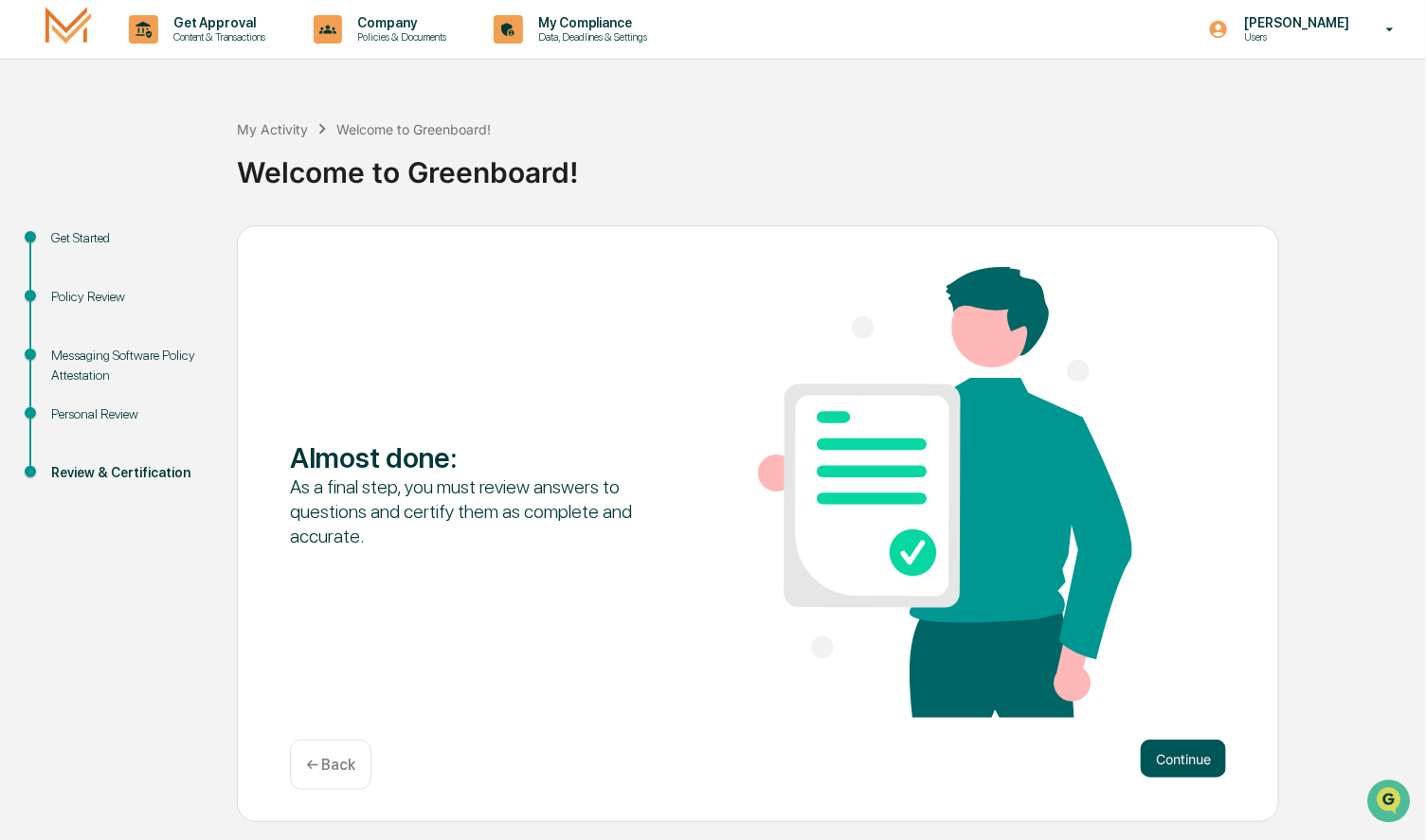
click at [1184, 759] on button "Continue" at bounding box center [1183, 759] width 85 height 38
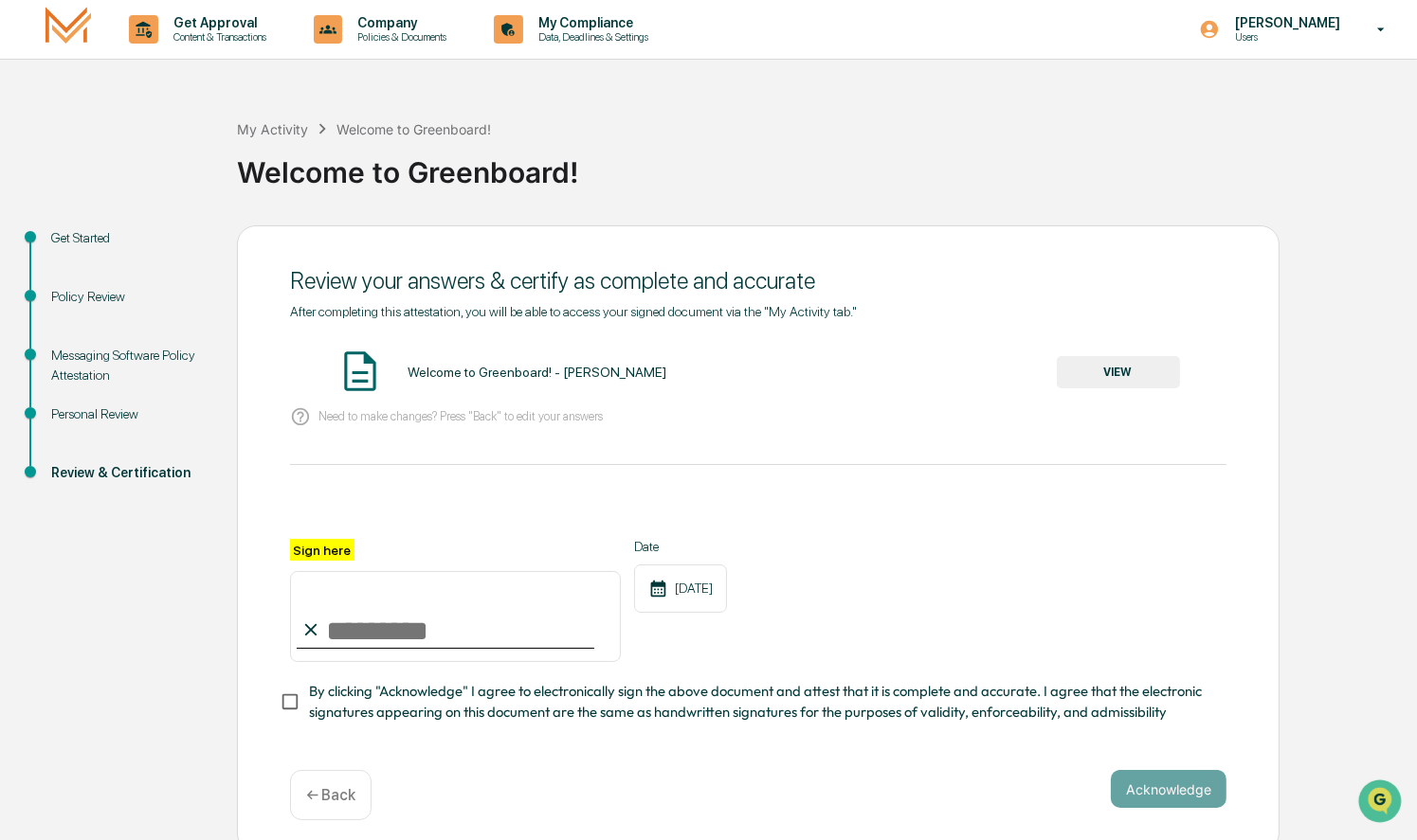
click at [398, 643] on input "Sign here" at bounding box center [455, 617] width 331 height 91
type input "**********"
click at [1181, 801] on button "Acknowledge" at bounding box center [1168, 789] width 116 height 38
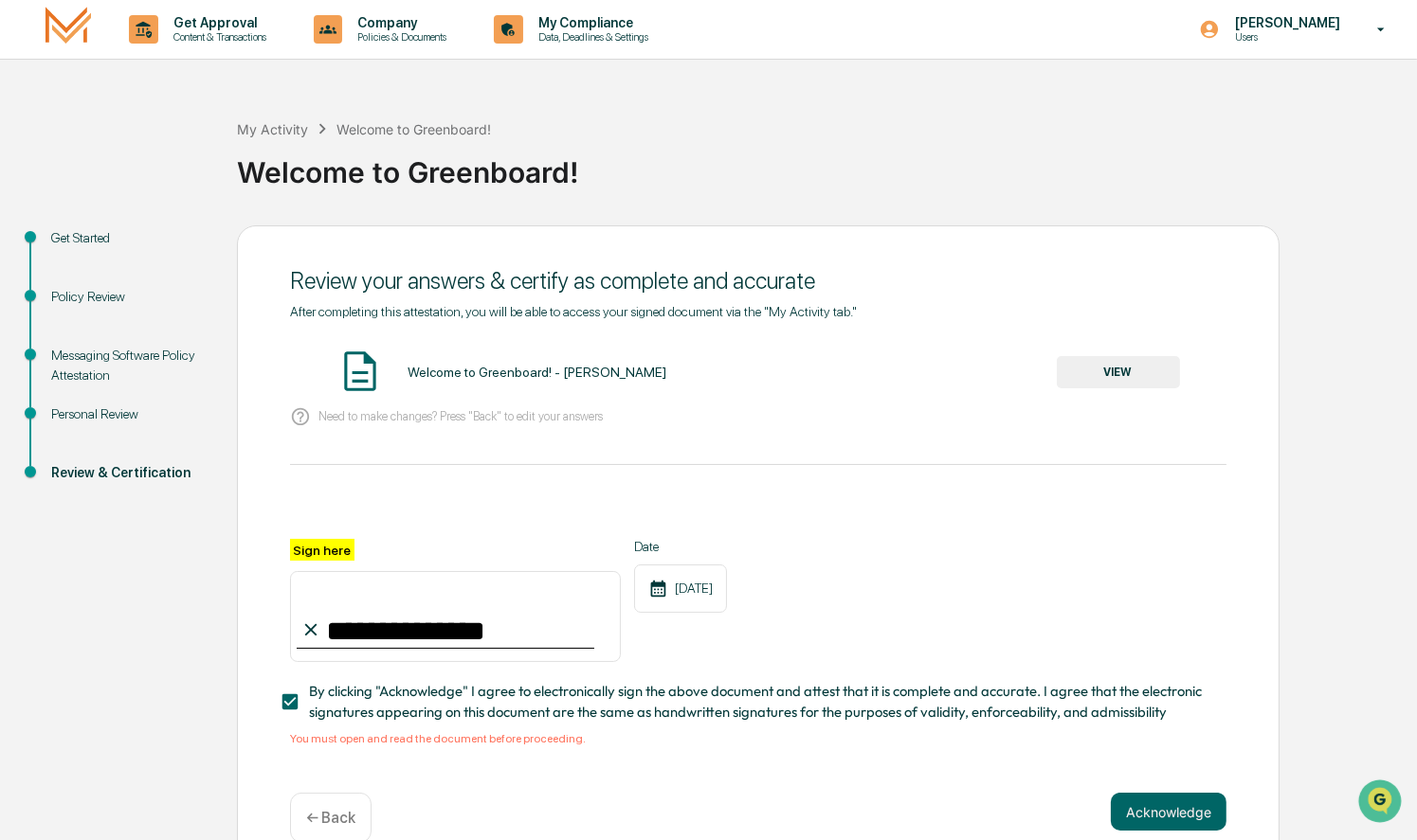
scroll to position [42, 0]
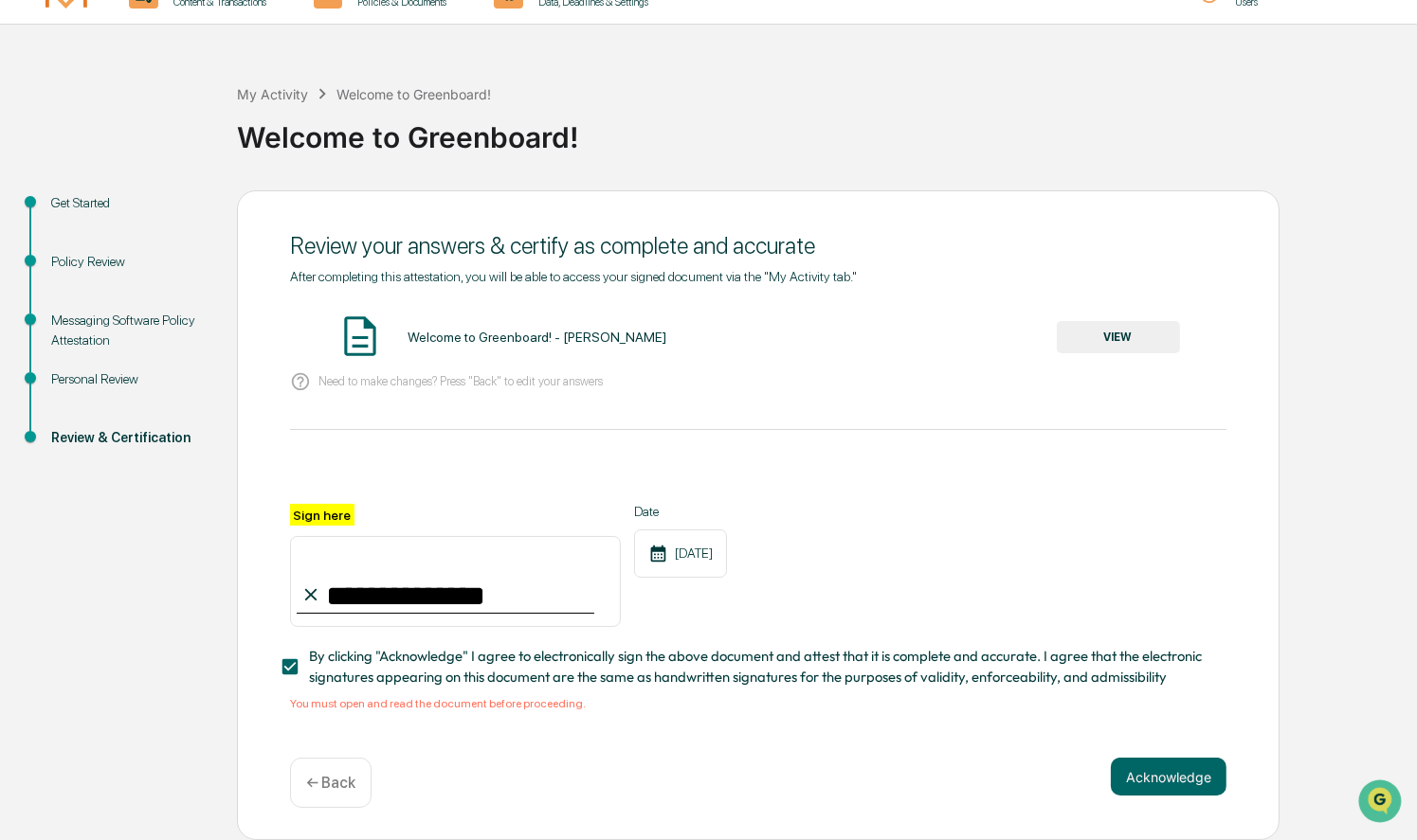
click at [1118, 333] on button "VIEW" at bounding box center [1118, 337] width 123 height 32
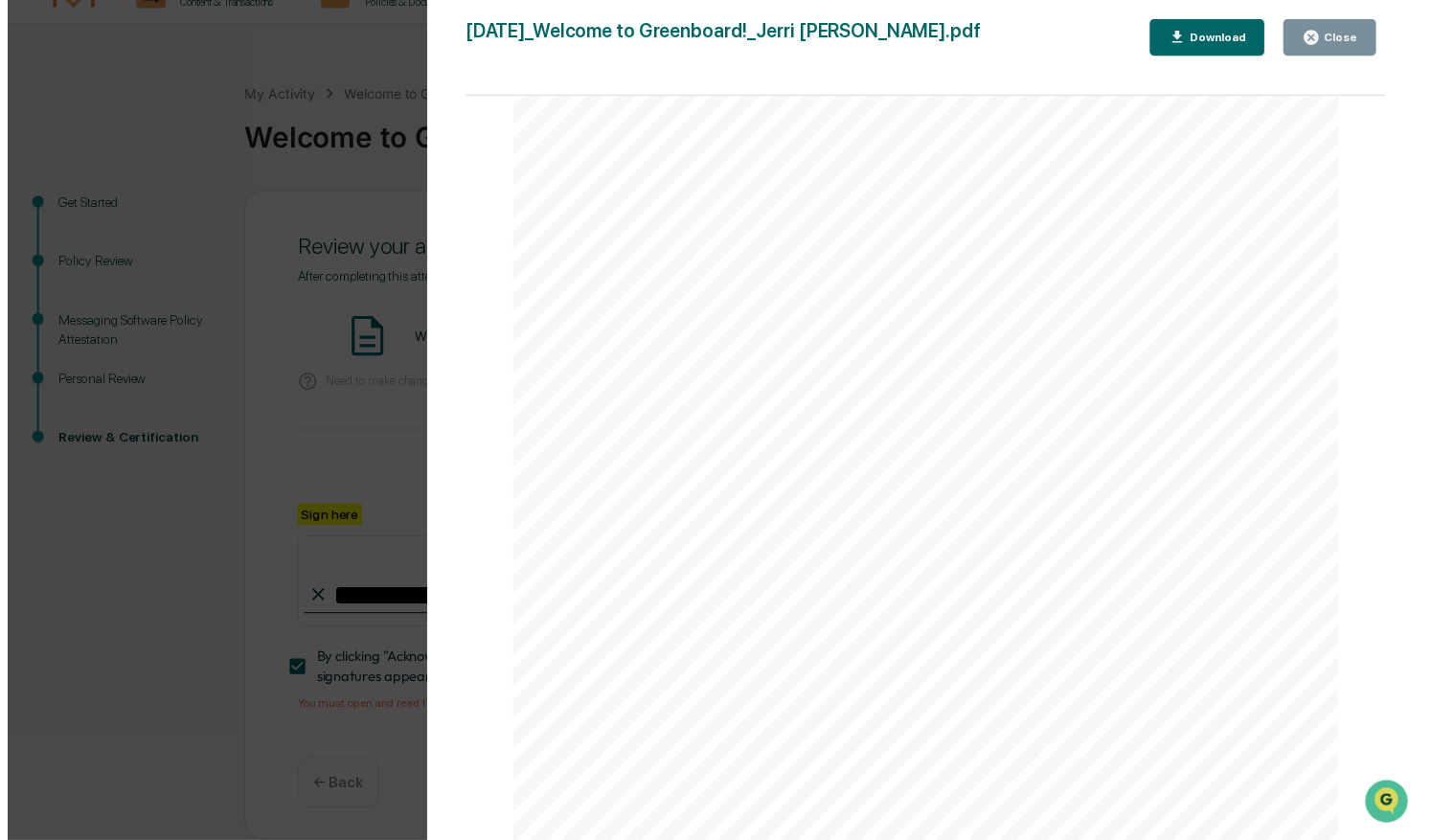
scroll to position [1716, 0]
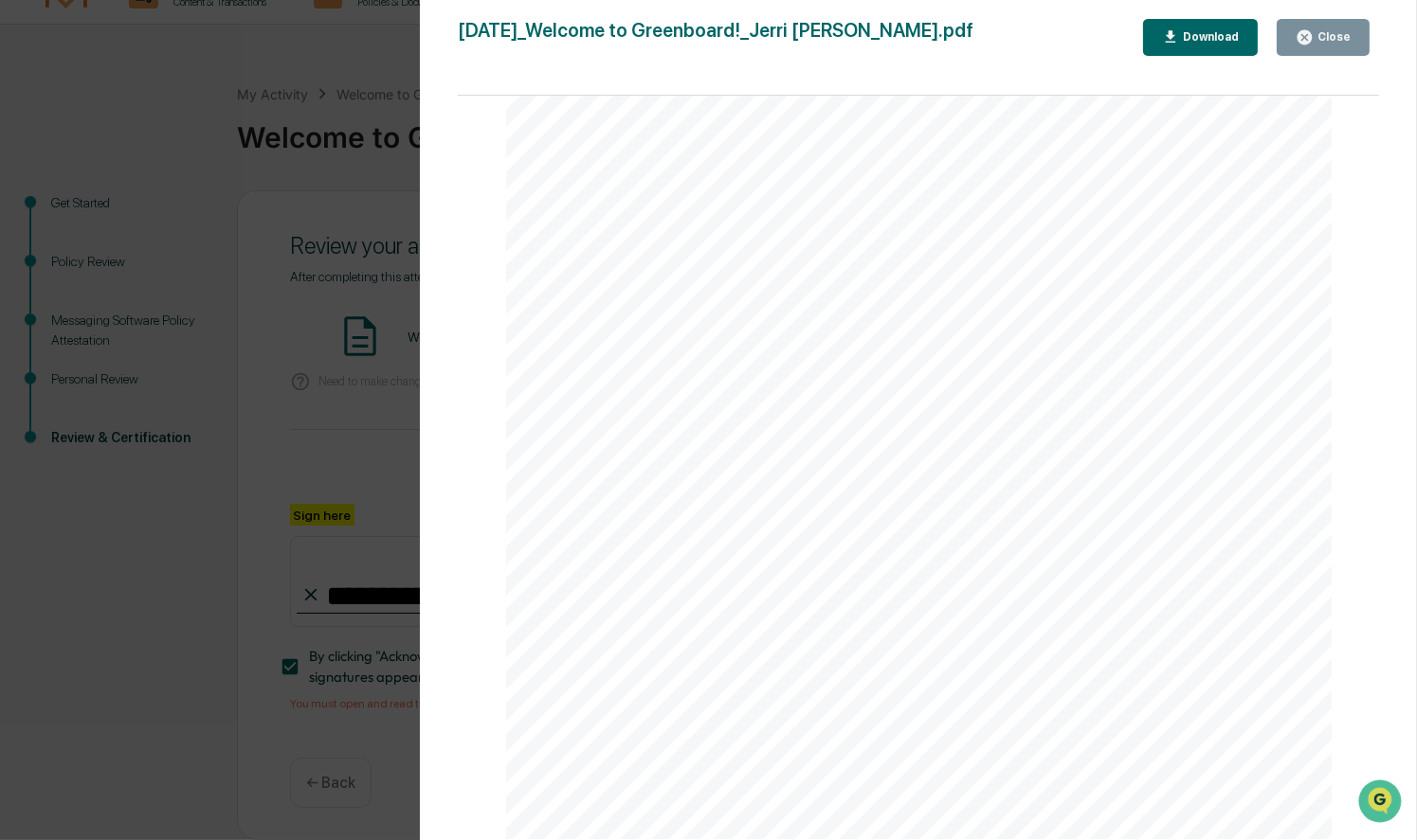
click at [1336, 36] on div "Close" at bounding box center [1332, 37] width 37 height 14
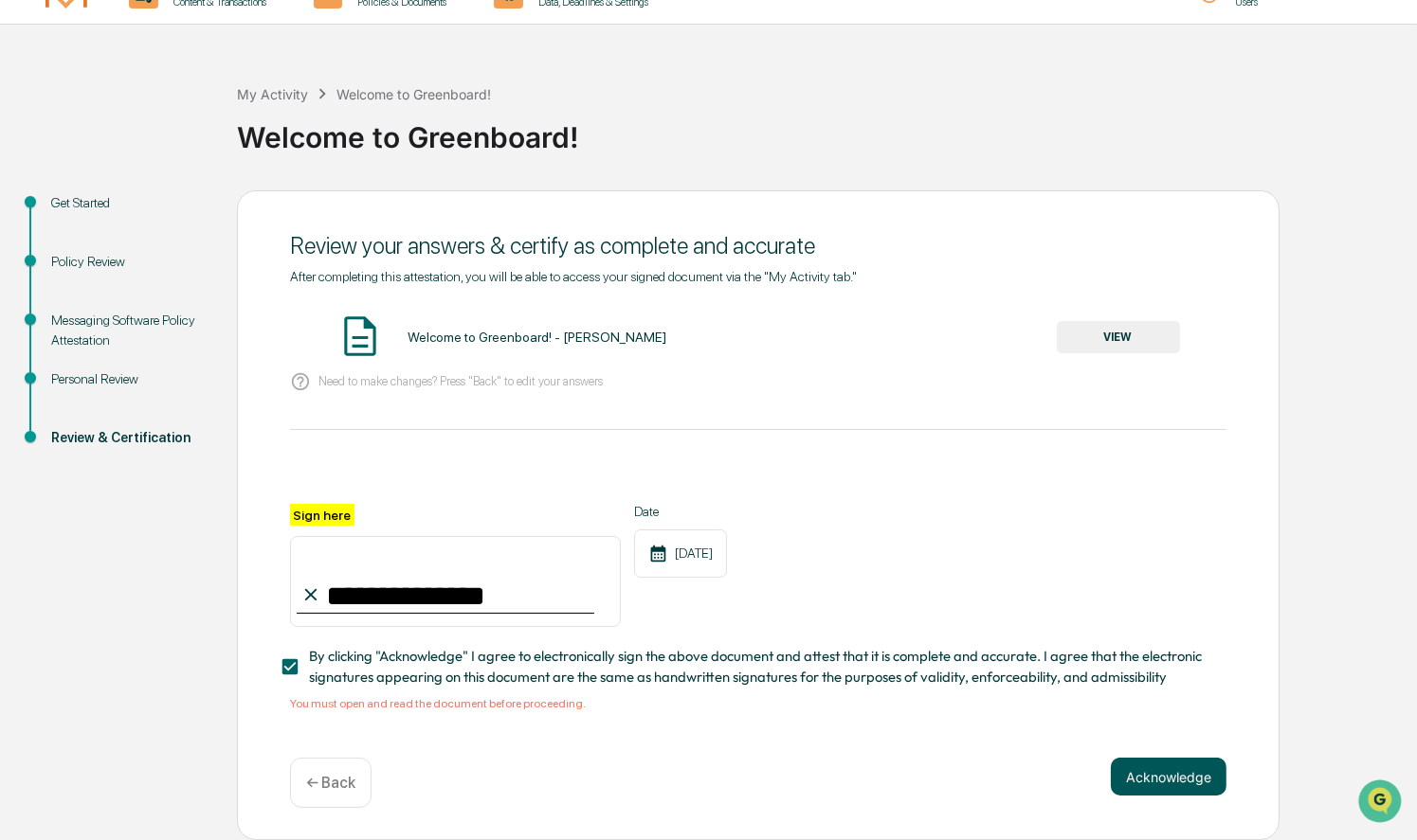
click at [1157, 778] on button "Acknowledge" at bounding box center [1168, 776] width 116 height 38
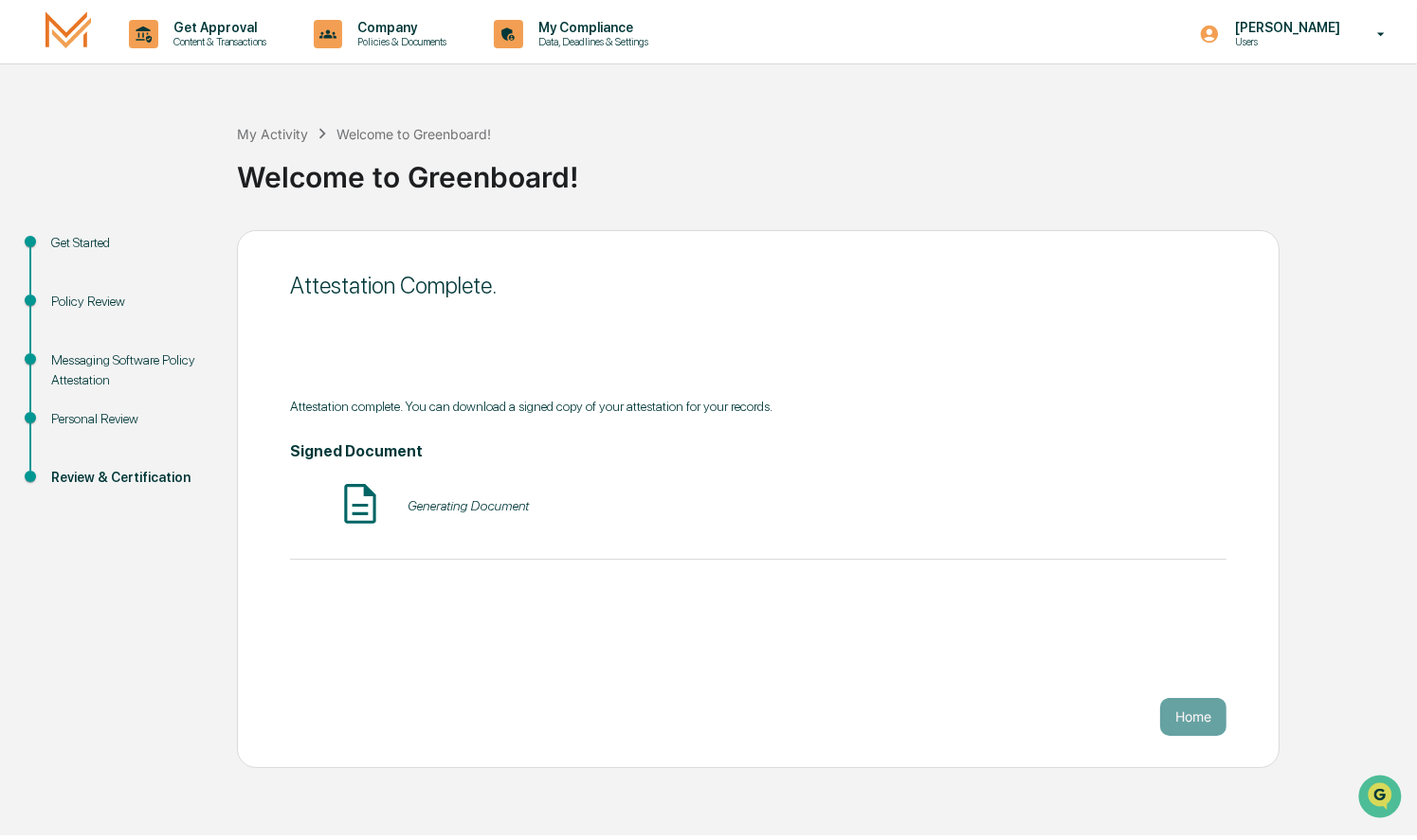
scroll to position [0, 0]
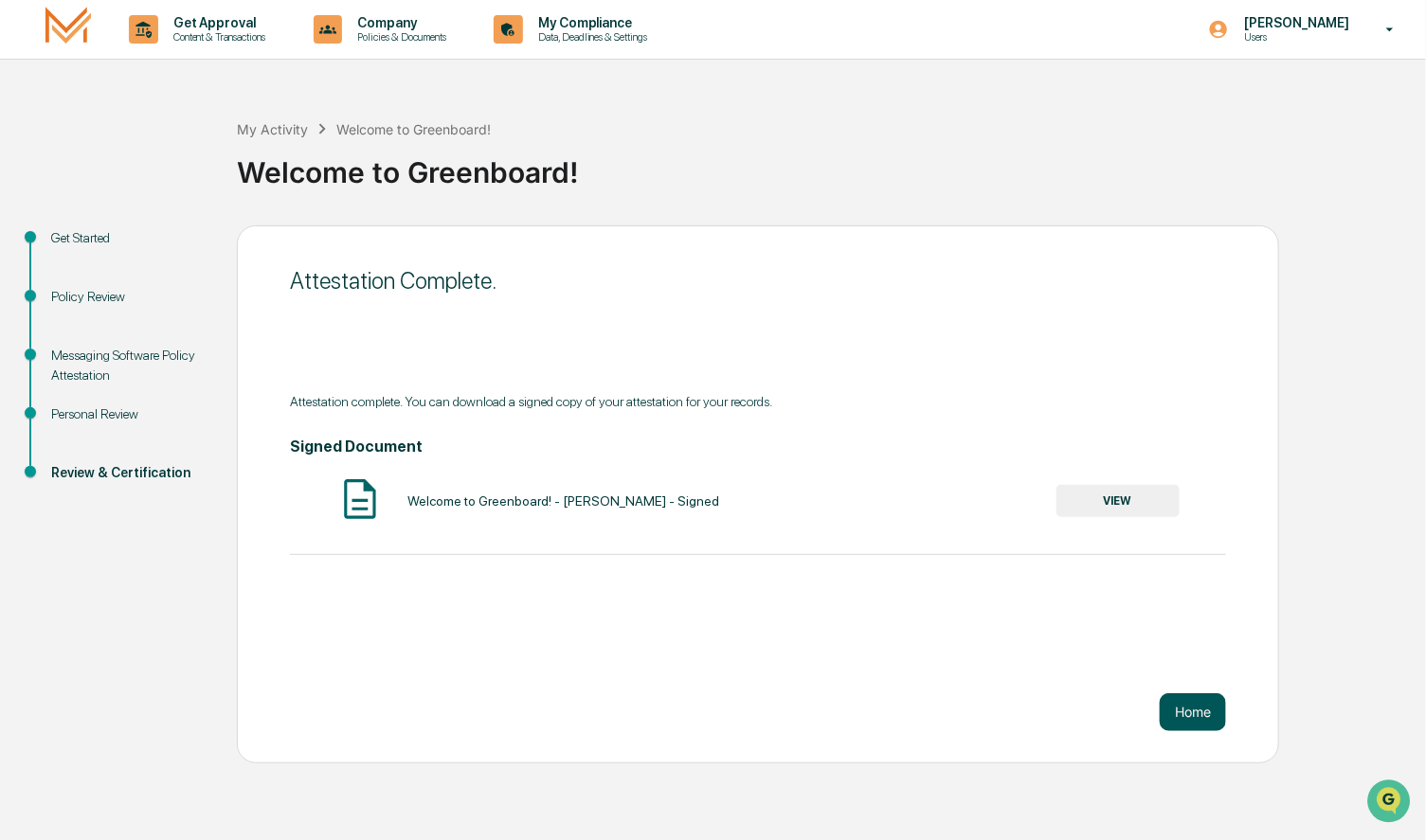
click at [1203, 719] on button "Home" at bounding box center [1194, 712] width 67 height 38
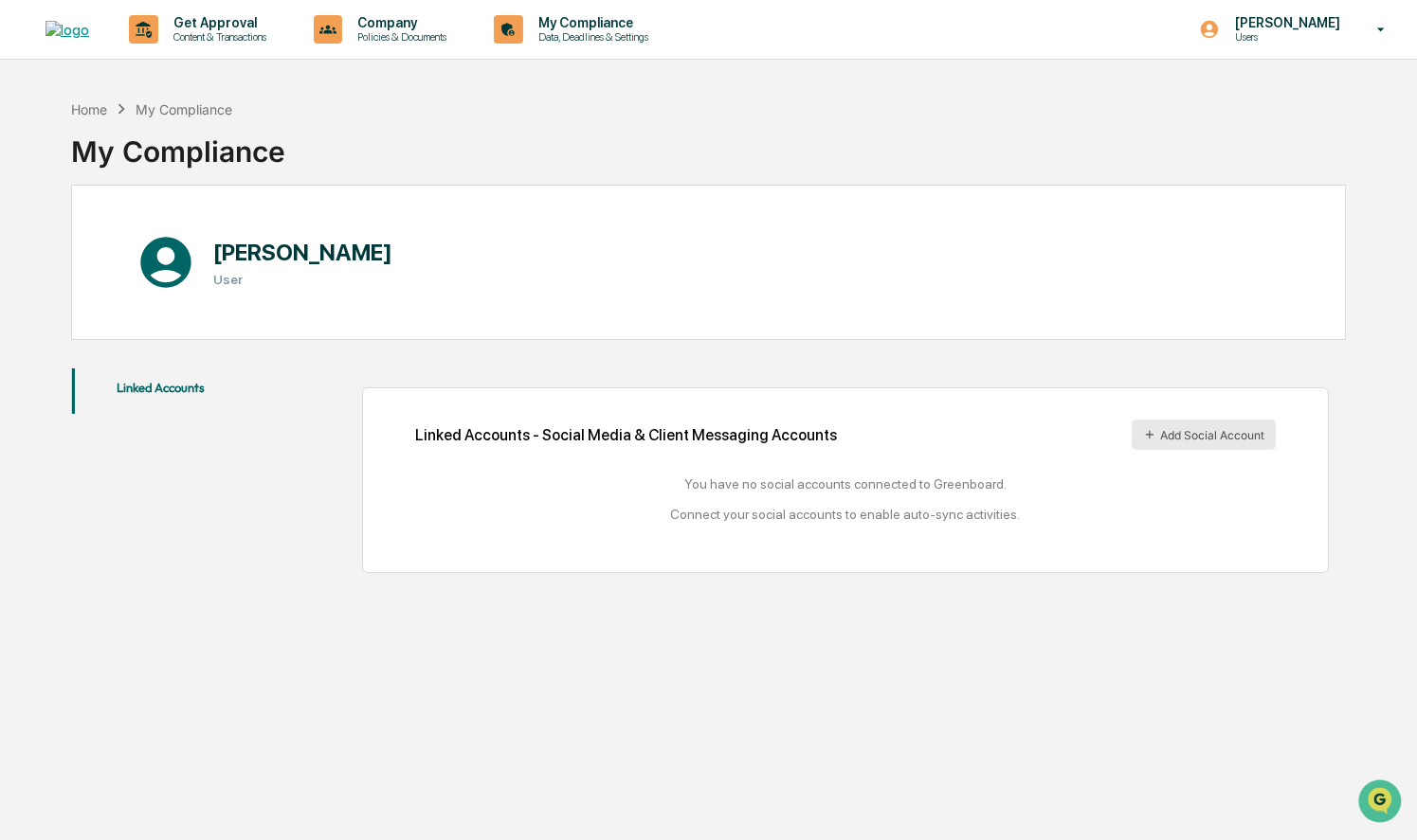
click at [1191, 434] on button "Add Social Account" at bounding box center [1204, 435] width 144 height 30
click at [858, 488] on div "You have no social accounts connected to Greenboard. Connect your social accoun…" at bounding box center [845, 499] width 861 height 45
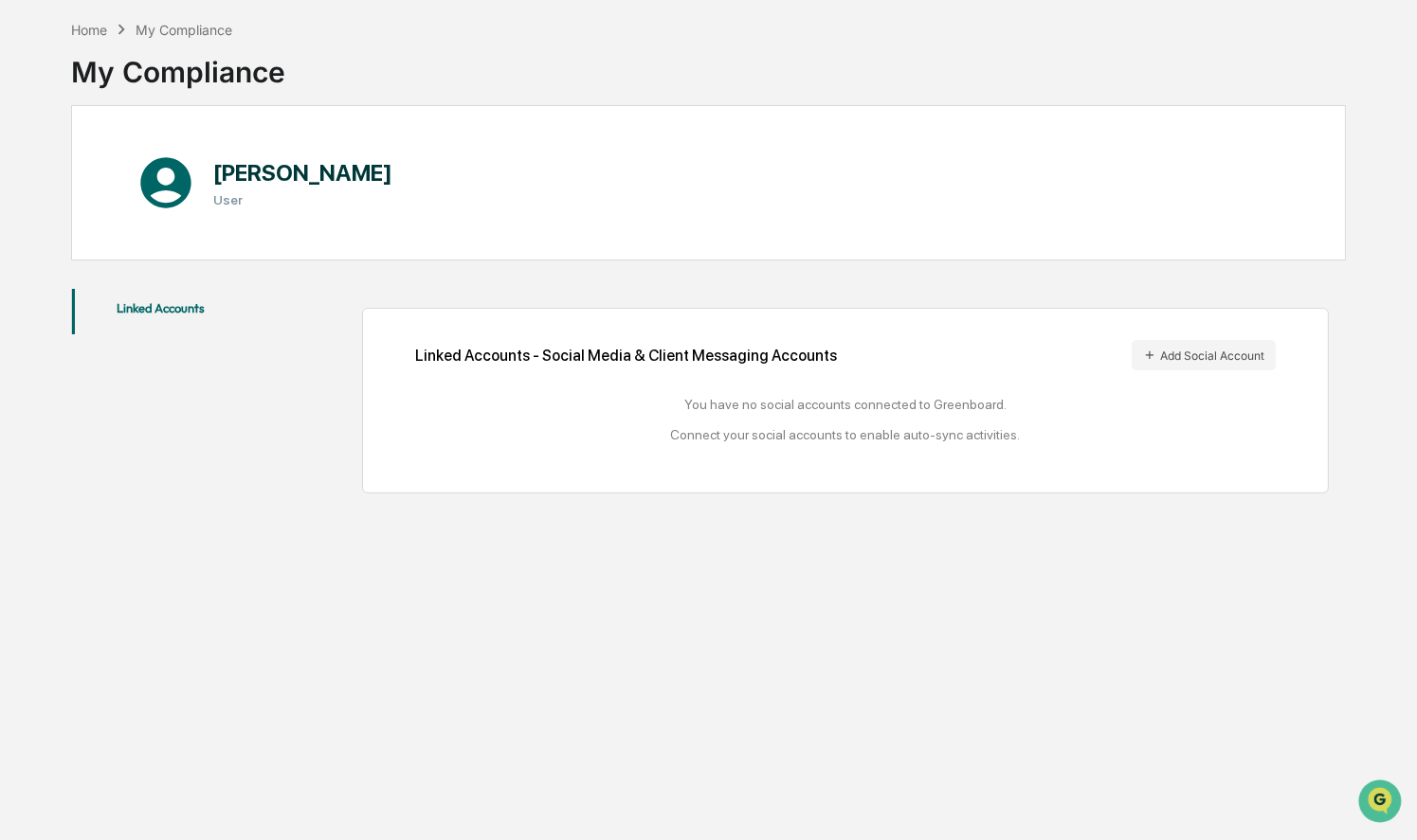
scroll to position [89, 0]
